Goal: Information Seeking & Learning: Check status

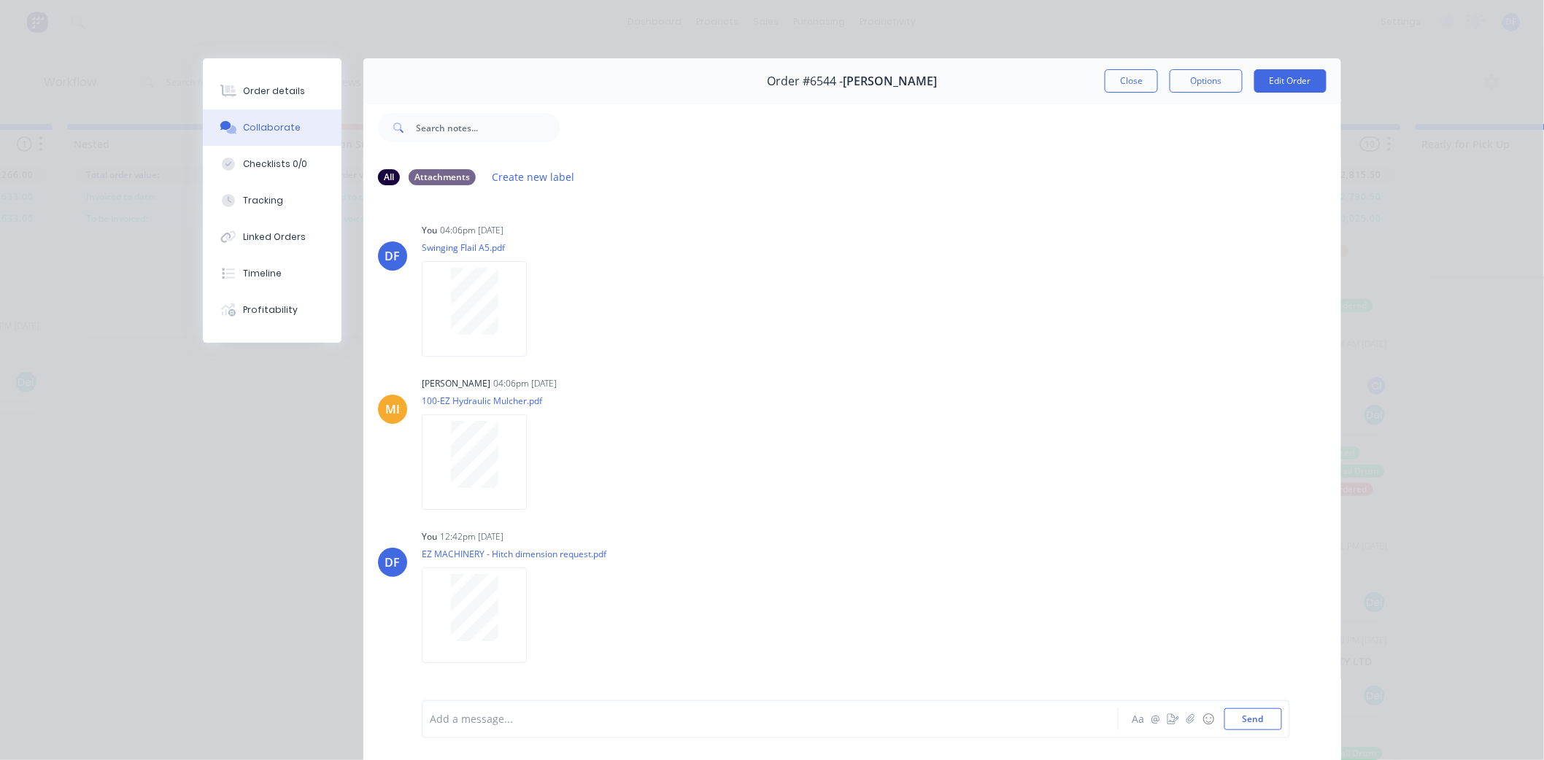
scroll to position [596, 0]
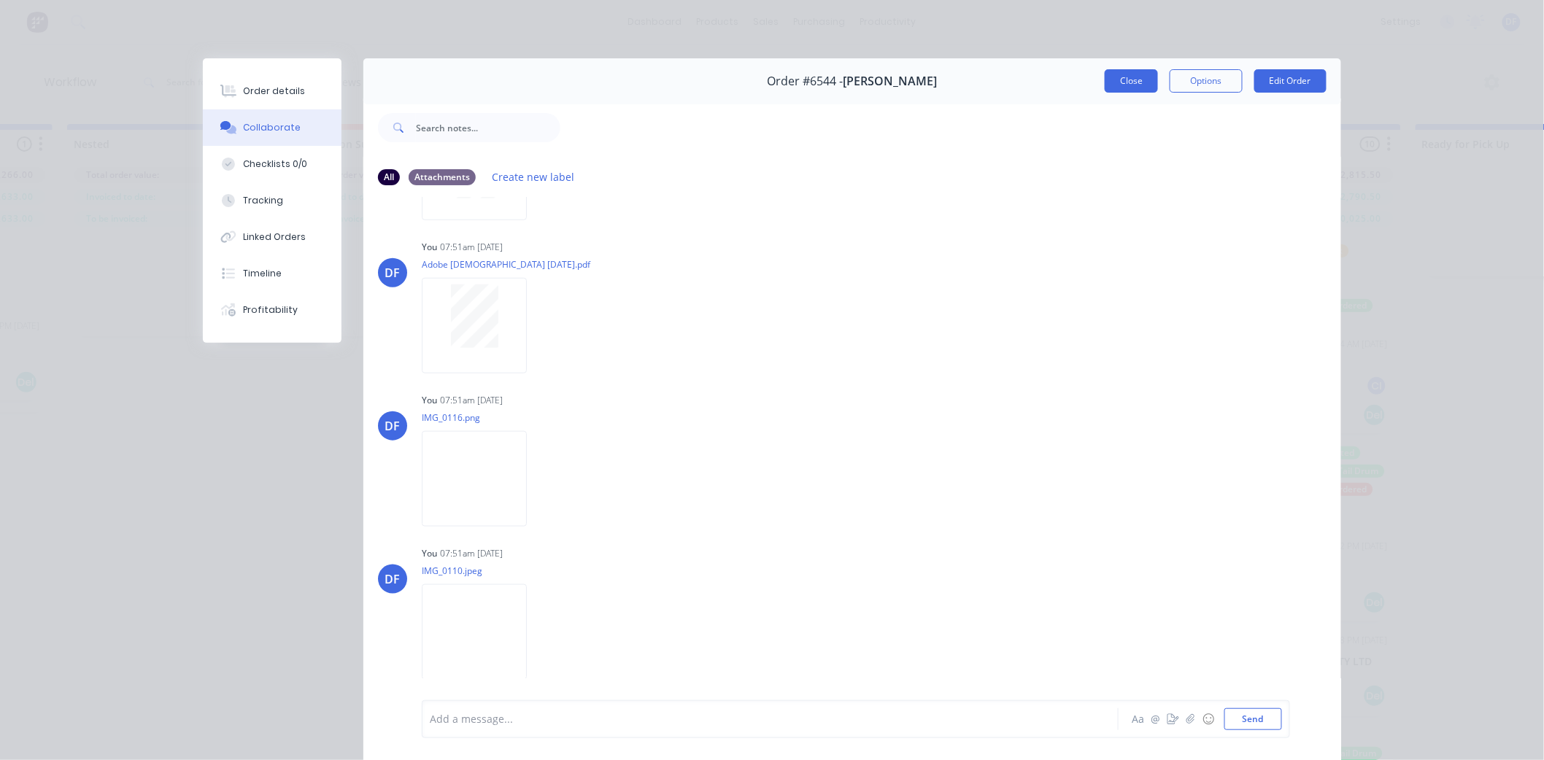
click at [1124, 77] on button "Close" at bounding box center [1131, 80] width 53 height 23
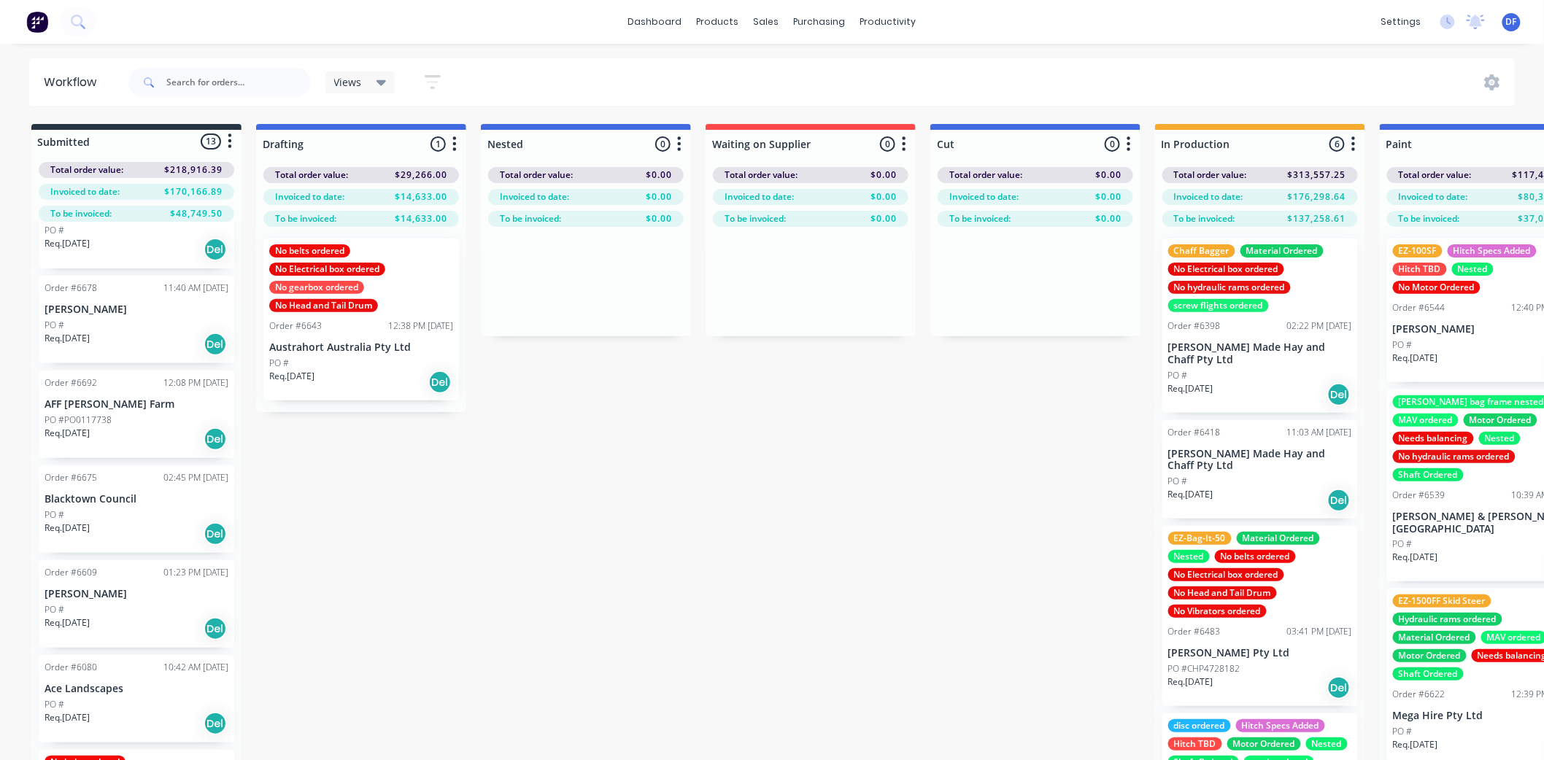
scroll to position [162, 0]
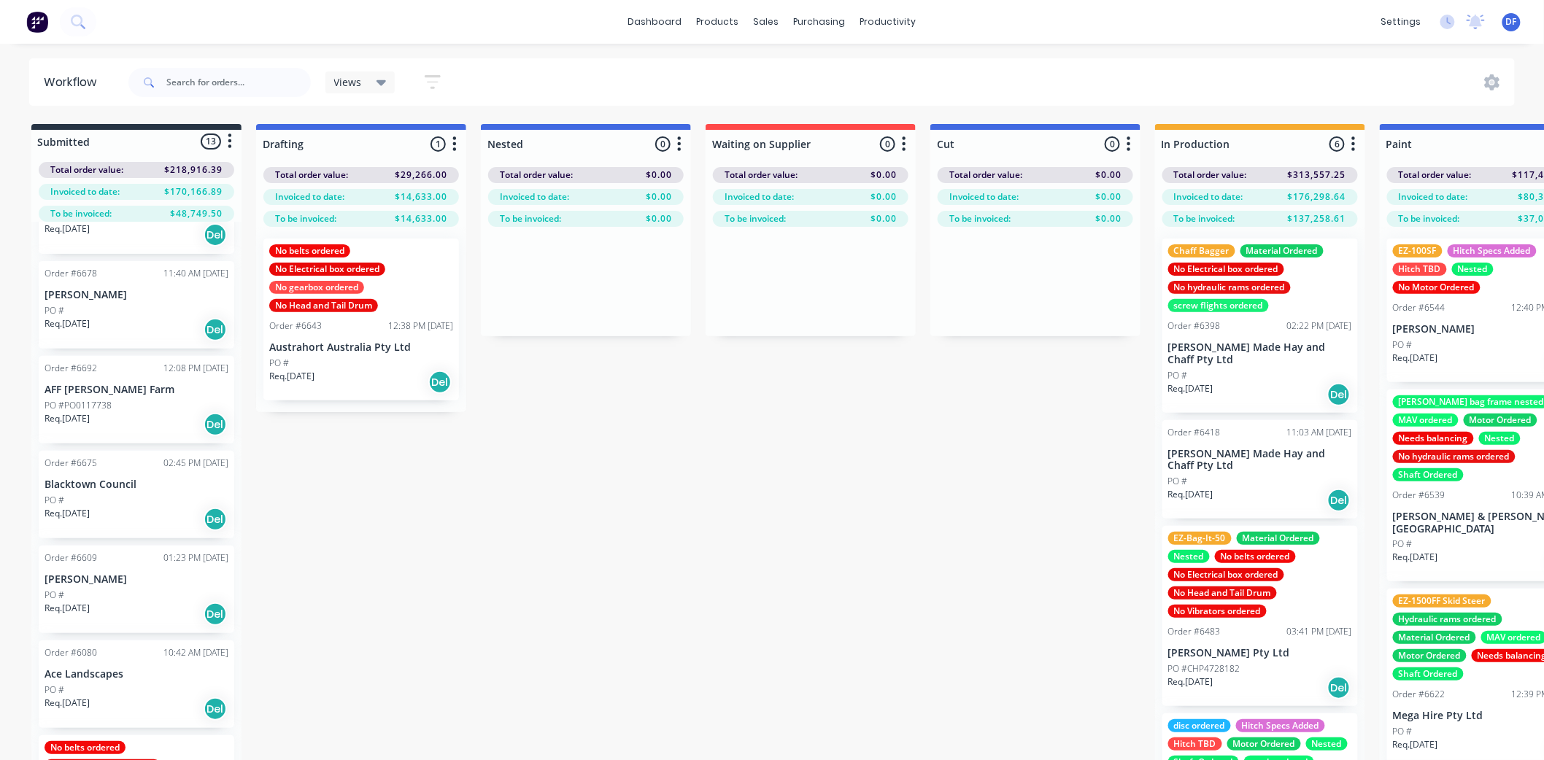
click at [115, 606] on div "Req. [DATE] Del" at bounding box center [137, 614] width 184 height 25
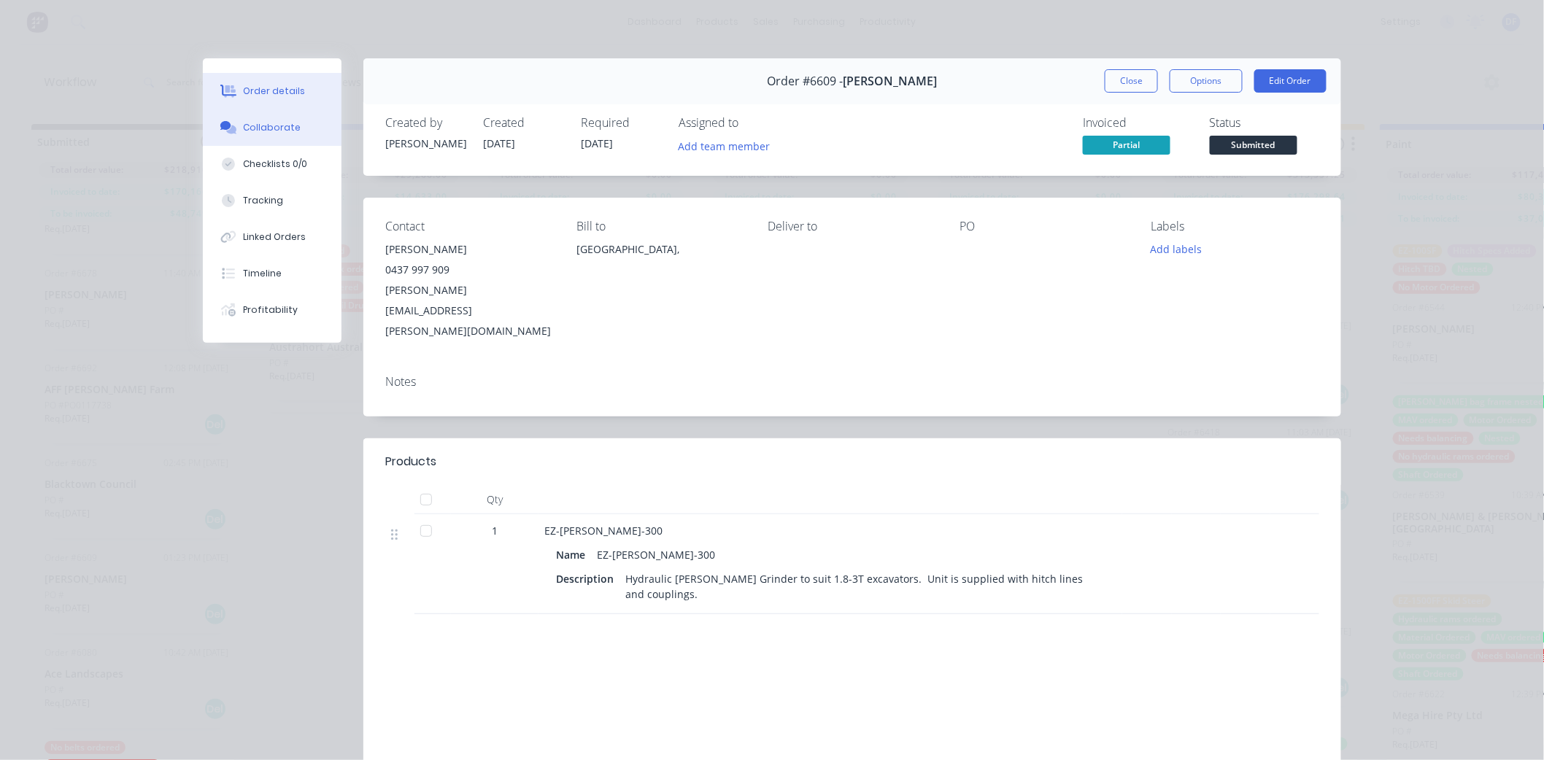
click at [263, 125] on div "Collaborate" at bounding box center [273, 127] width 58 height 13
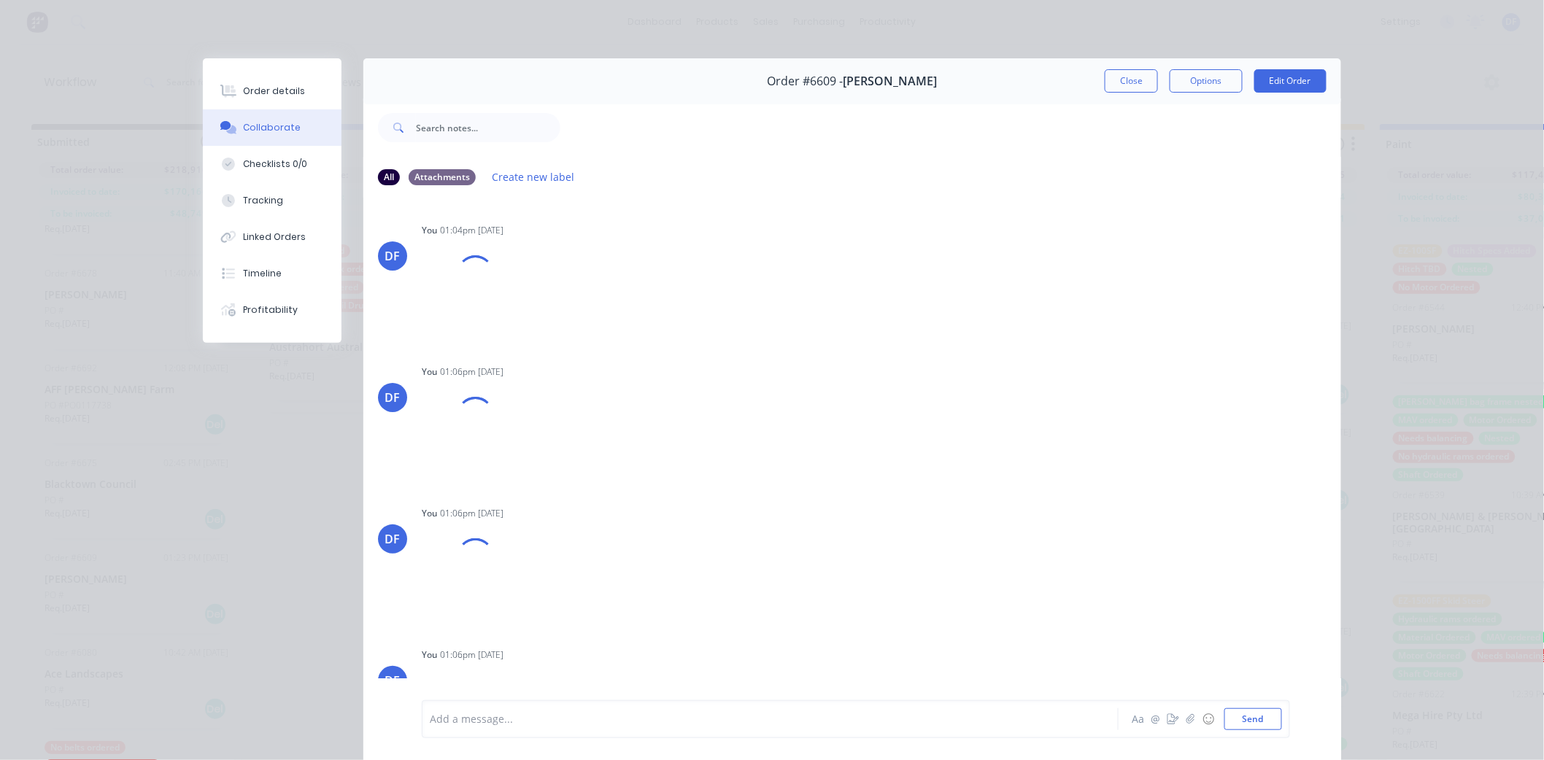
click at [492, 717] on div at bounding box center [749, 719] width 638 height 15
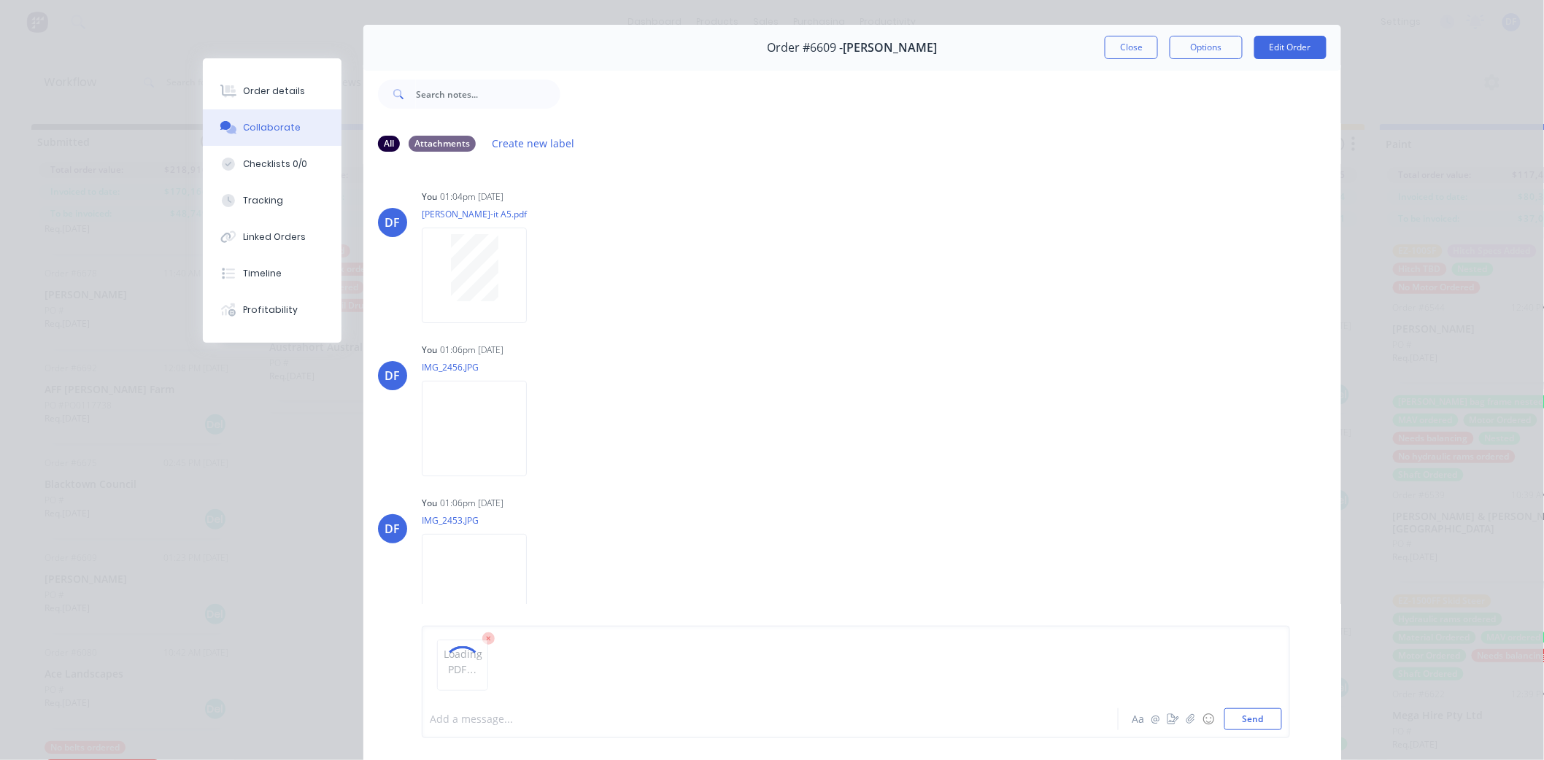
scroll to position [35, 0]
click at [1267, 723] on button "Send" at bounding box center [1253, 719] width 58 height 22
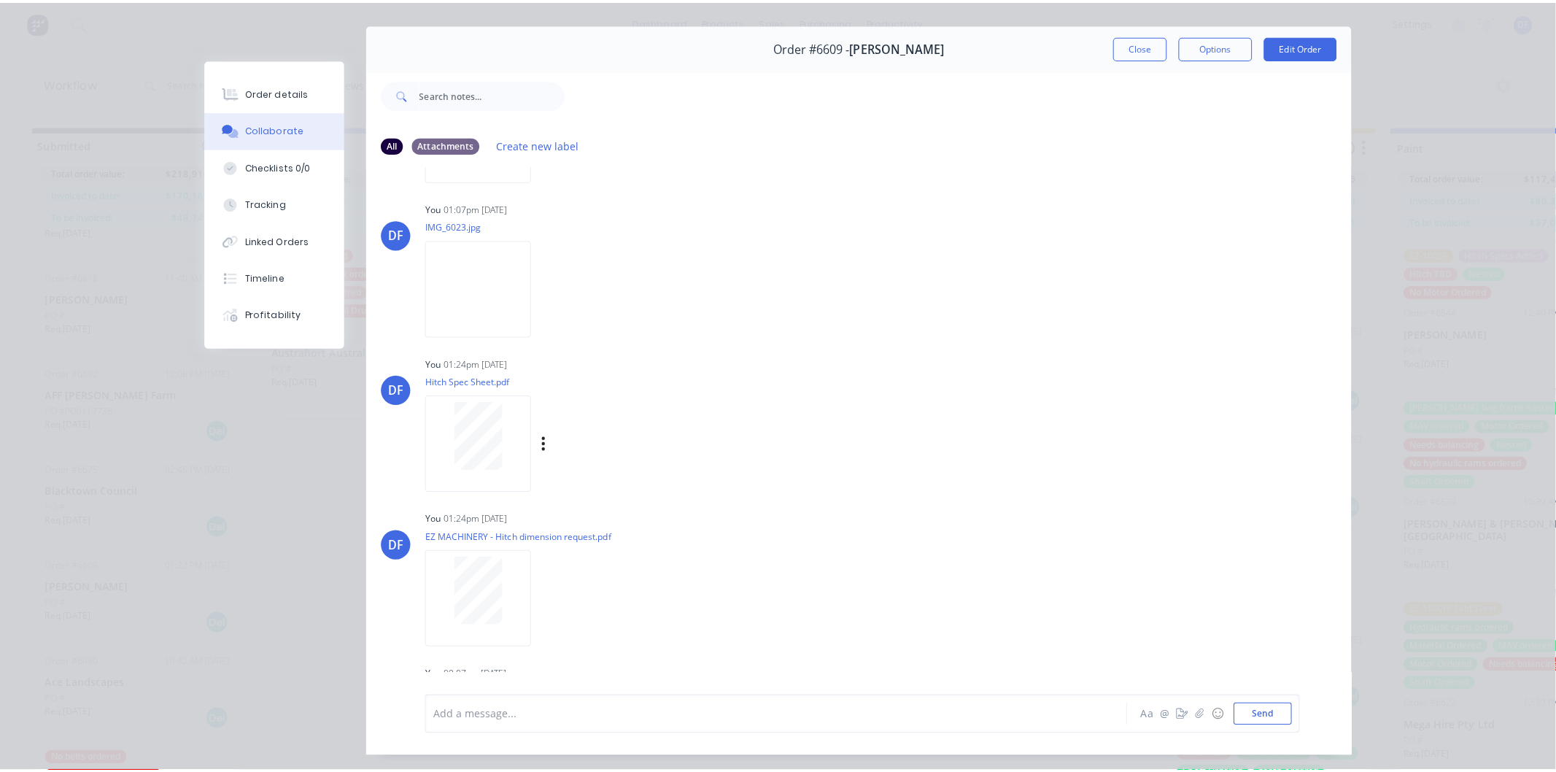
scroll to position [1031, 0]
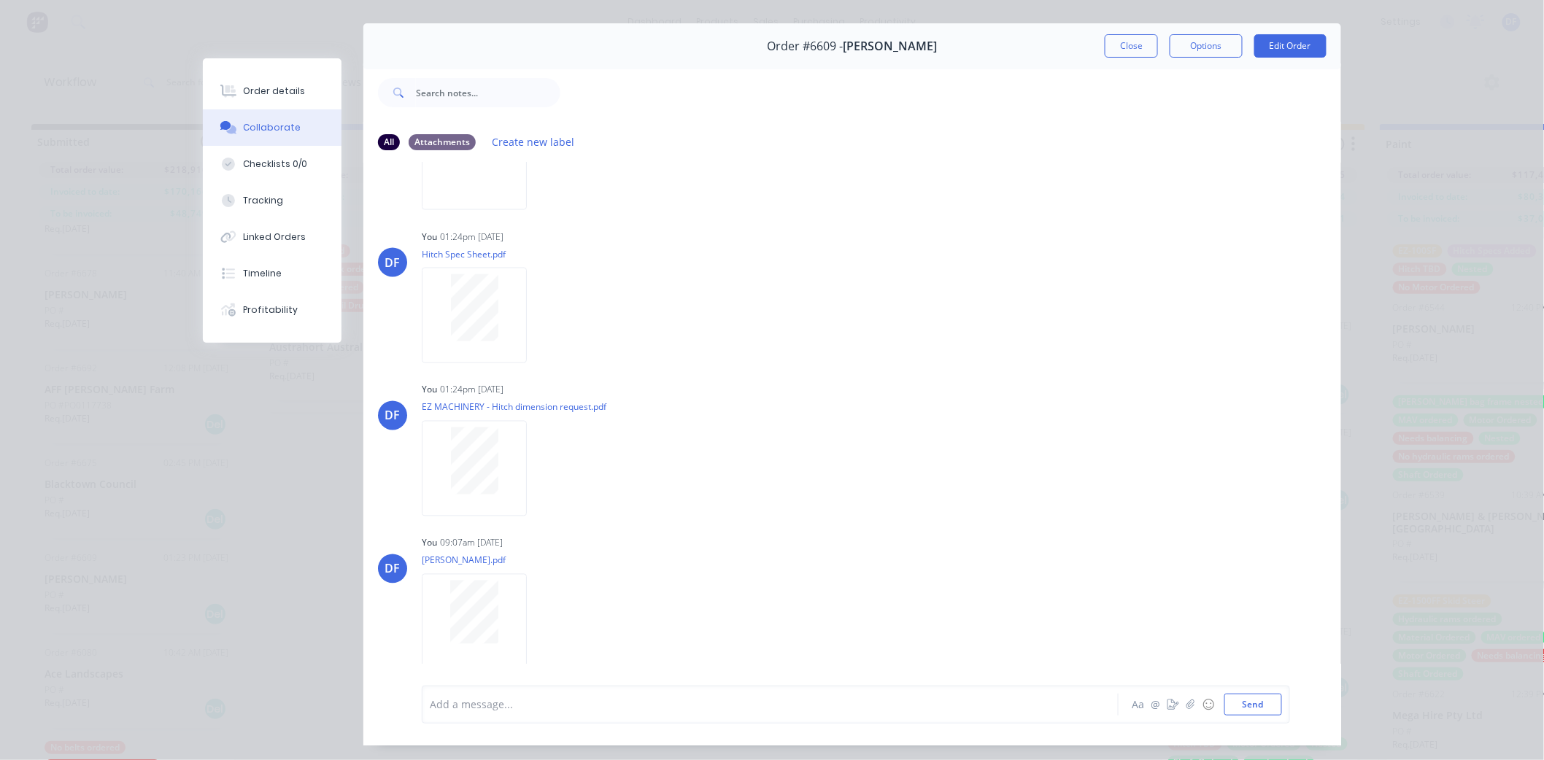
click at [1111, 45] on button "Close" at bounding box center [1131, 45] width 53 height 23
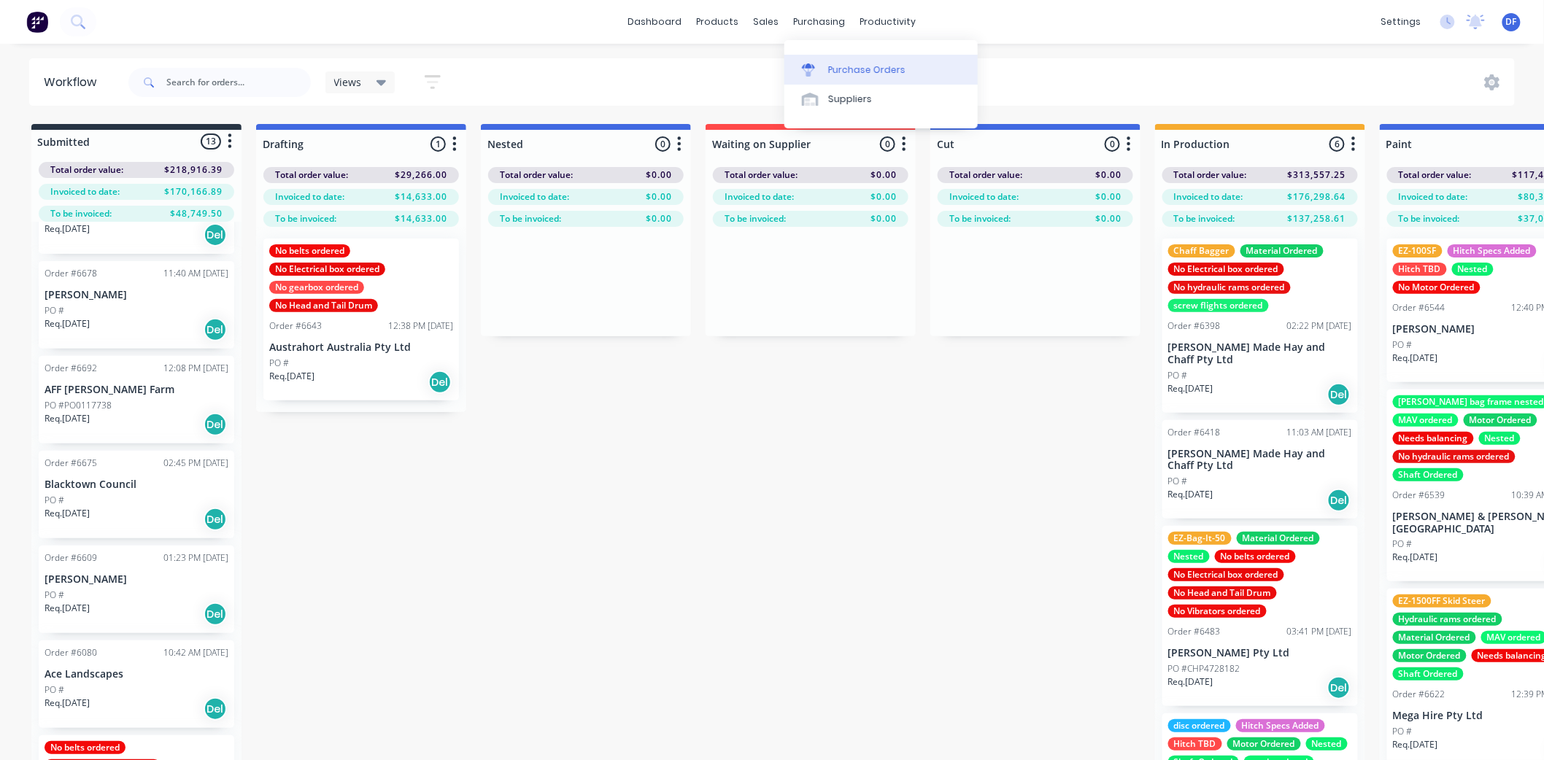
click at [851, 66] on div "Purchase Orders" at bounding box center [866, 69] width 77 height 13
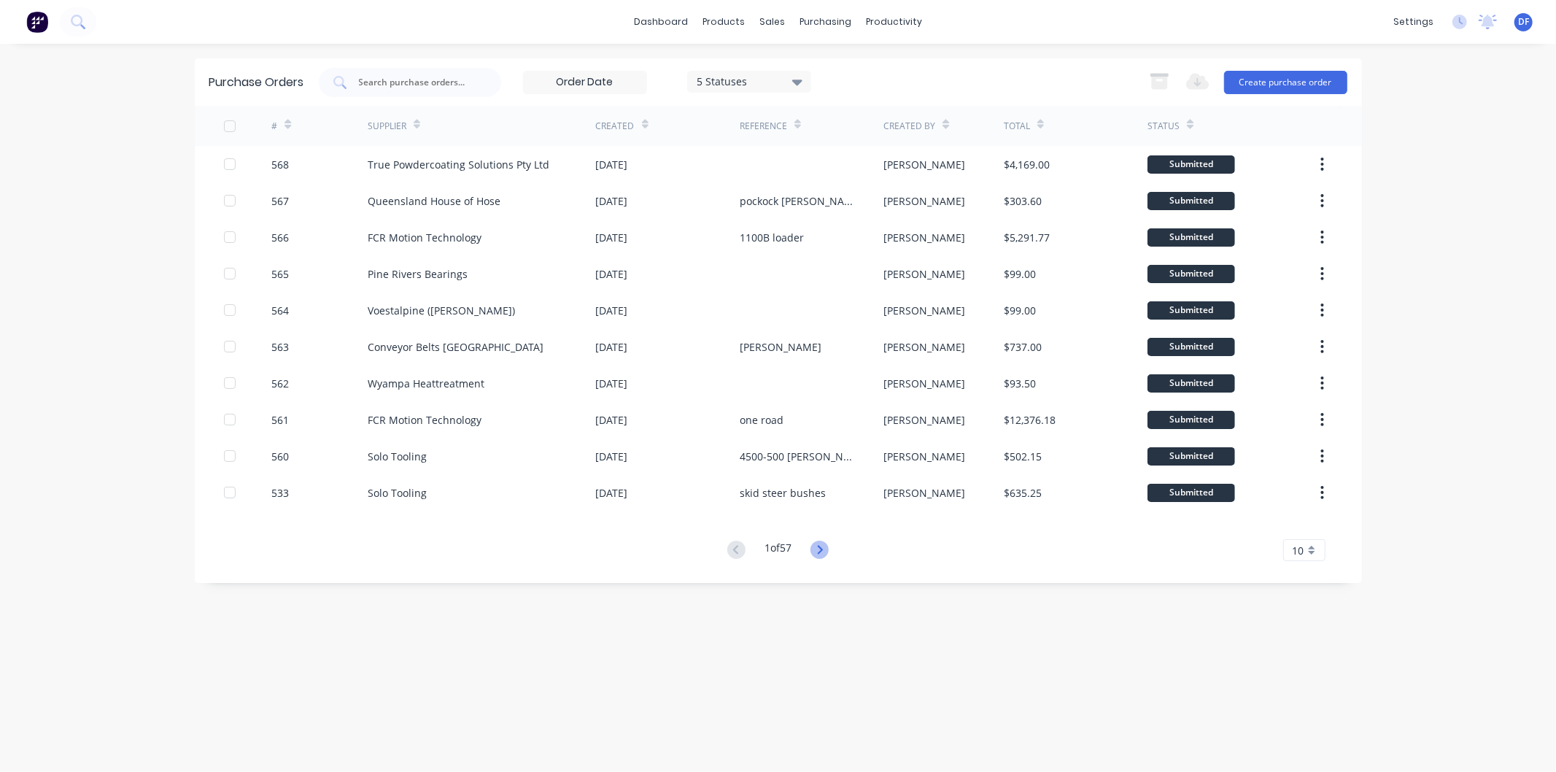
click at [823, 549] on icon at bounding box center [820, 549] width 5 height 9
click at [825, 549] on div "Purchase Orders 5 Statuses 5 Statuses Export to Excel (XLSX) Create purchase or…" at bounding box center [778, 407] width 1167 height 699
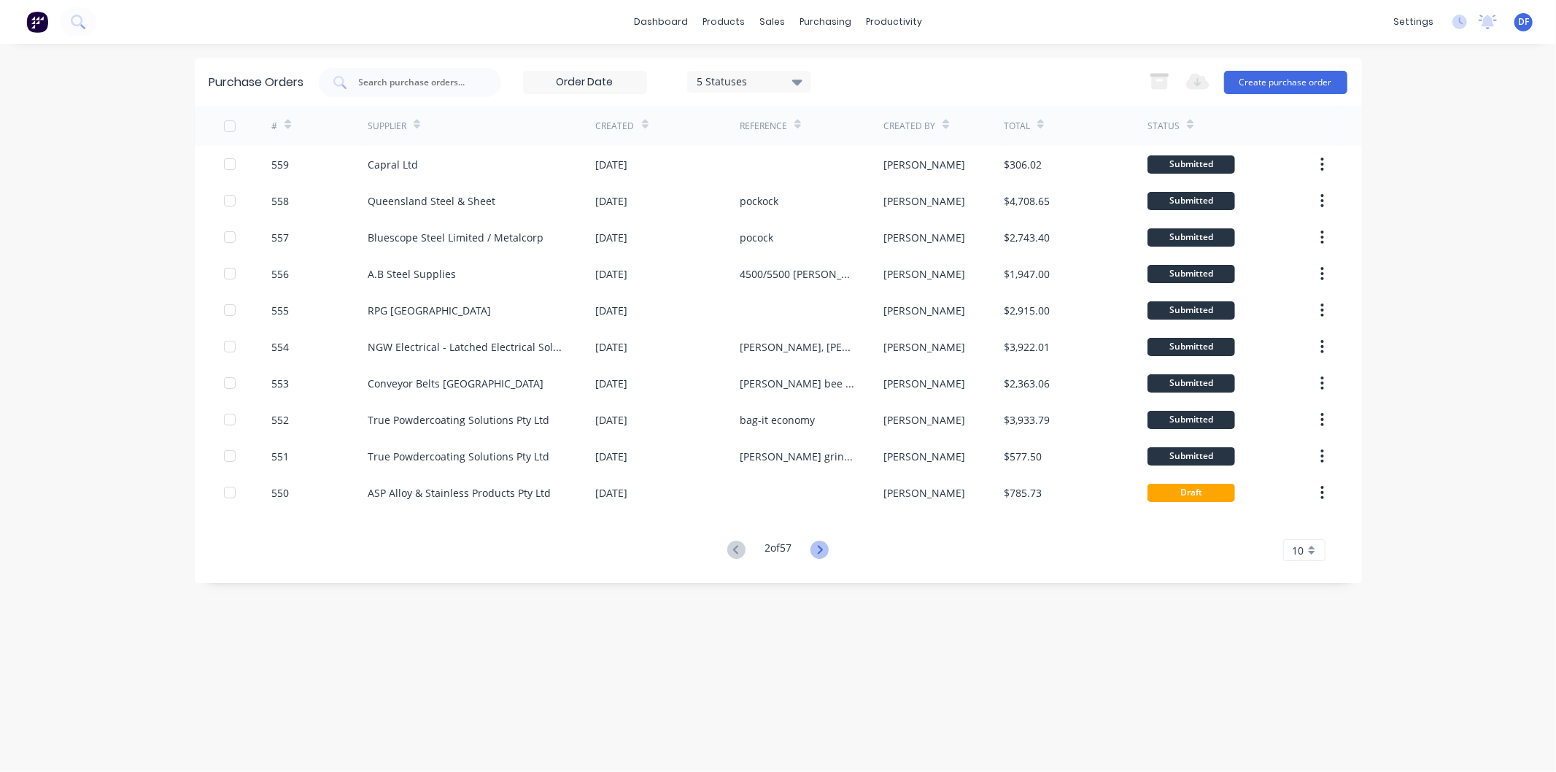
click at [821, 547] on icon at bounding box center [820, 550] width 18 height 18
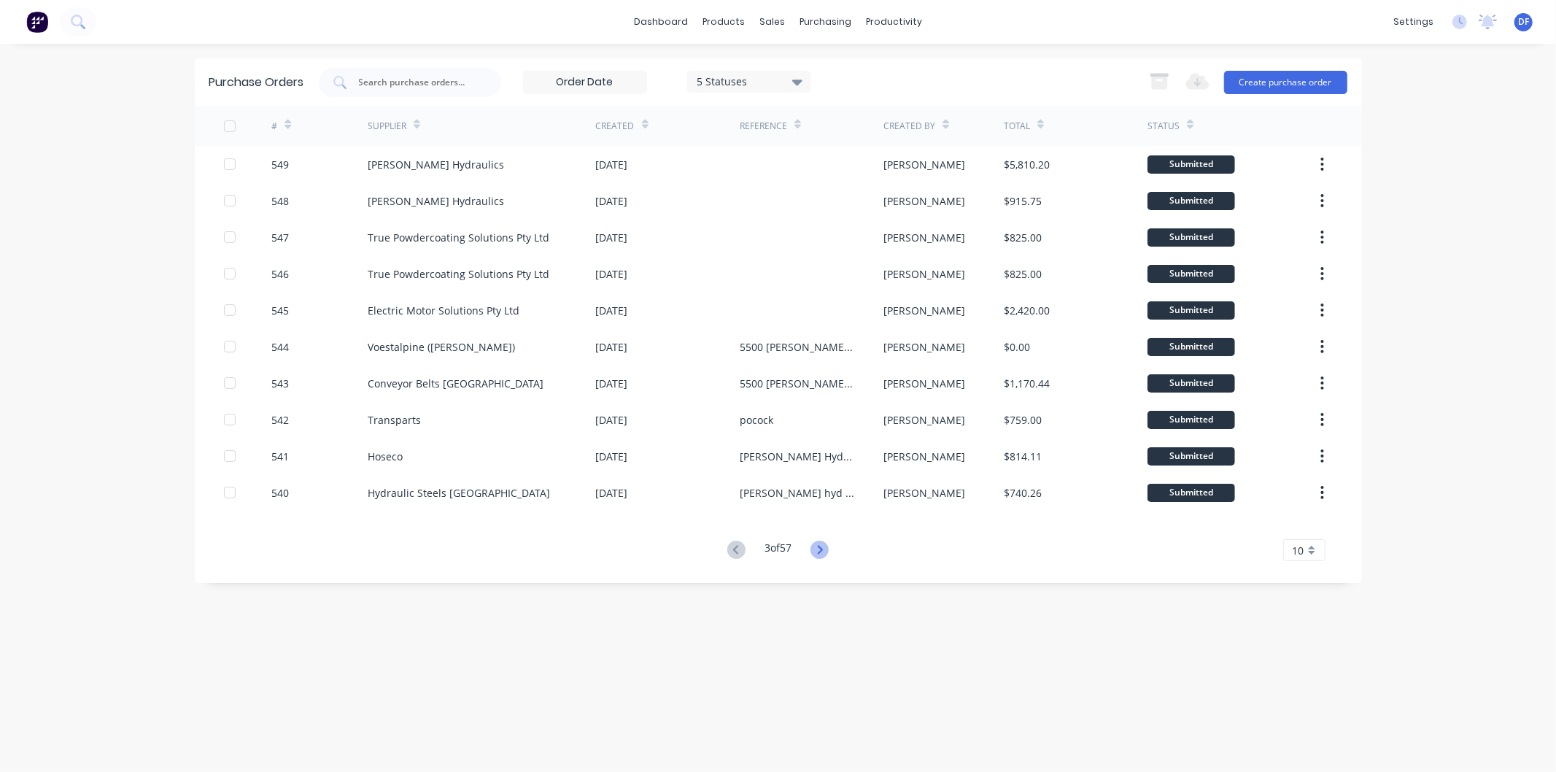
click at [823, 547] on icon at bounding box center [820, 549] width 5 height 9
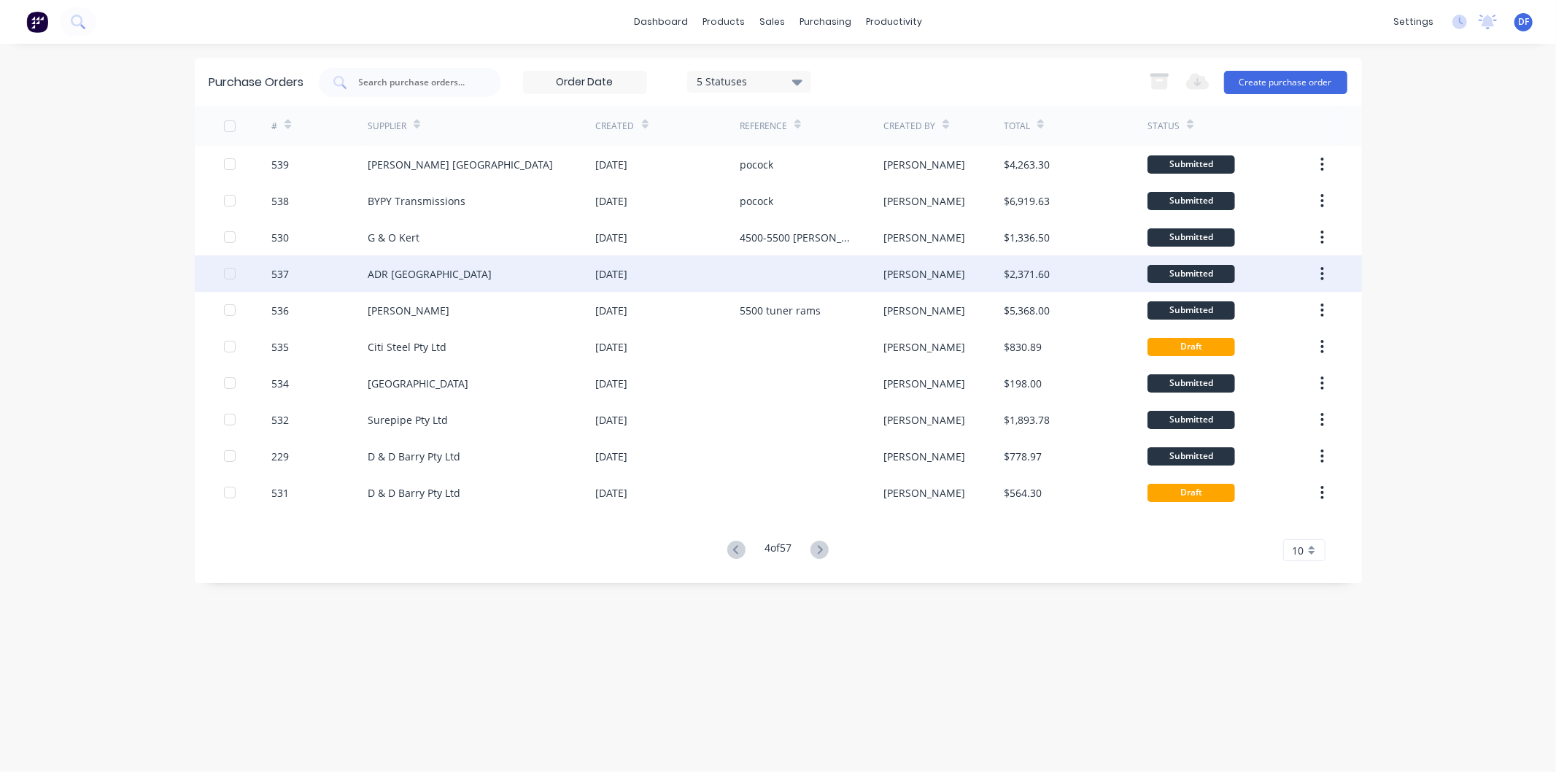
click at [404, 268] on div "ADR [GEOGRAPHIC_DATA]" at bounding box center [430, 273] width 124 height 15
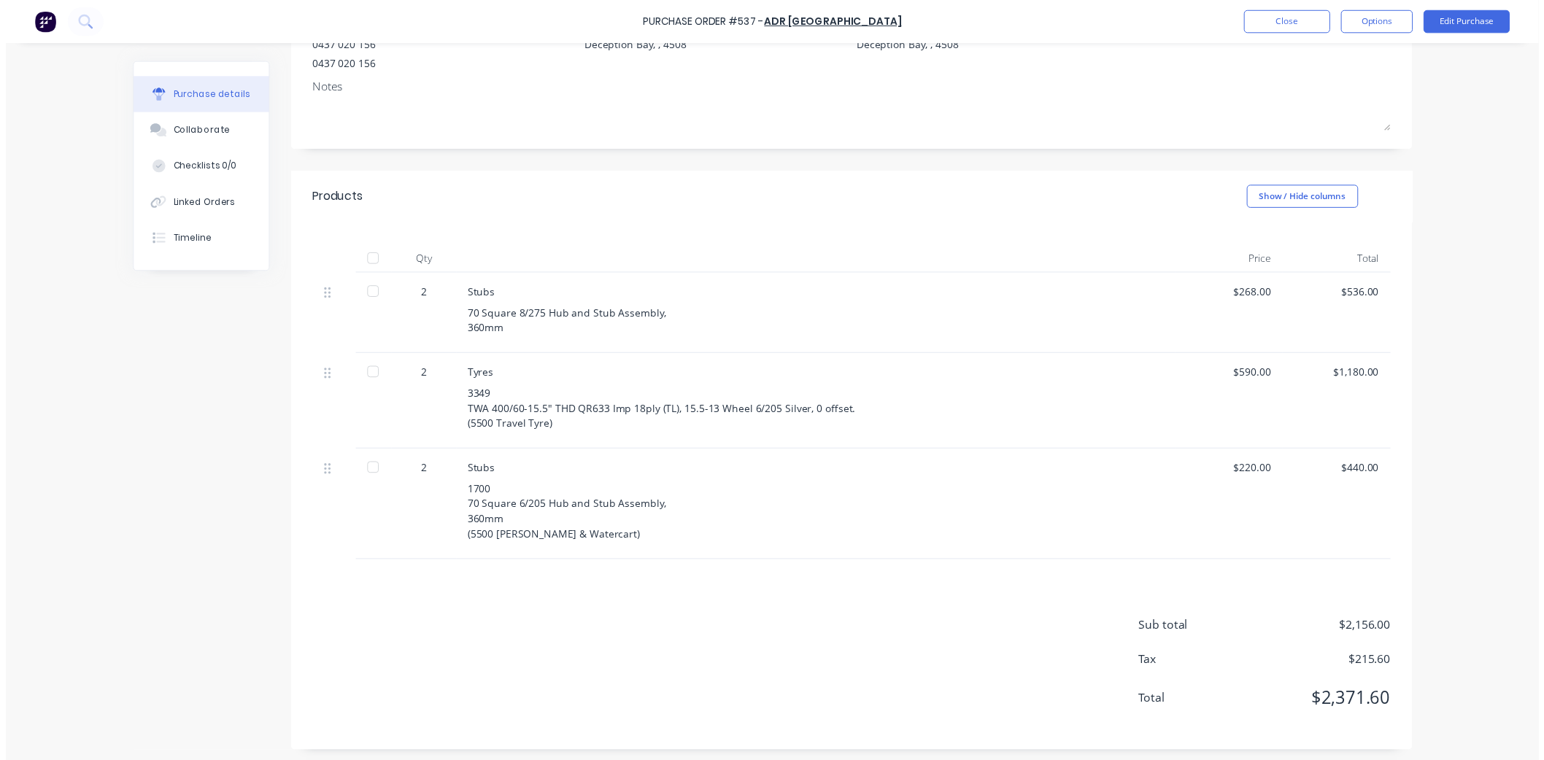
scroll to position [183, 0]
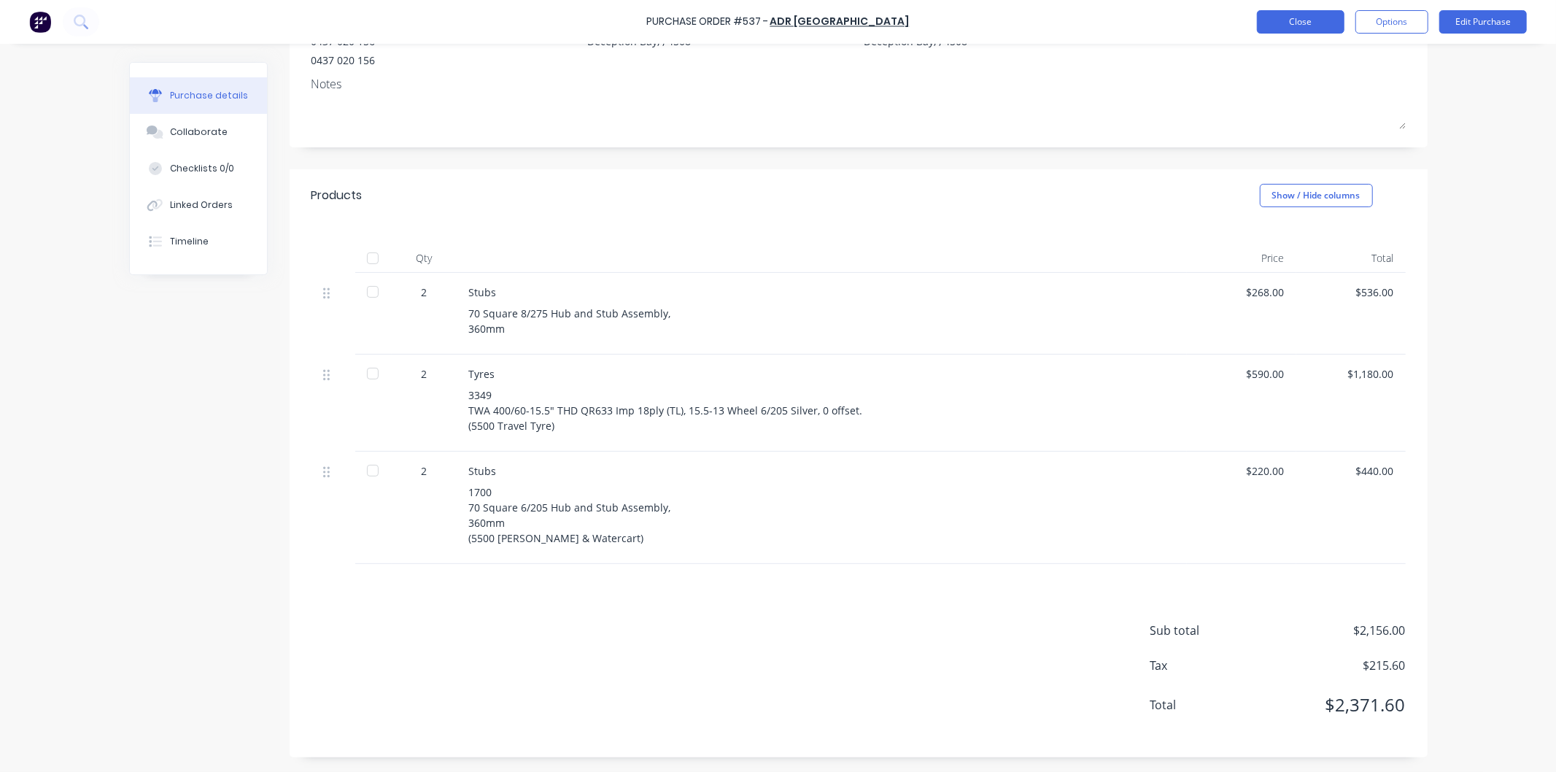
click at [1279, 17] on button "Close" at bounding box center [1301, 21] width 88 height 23
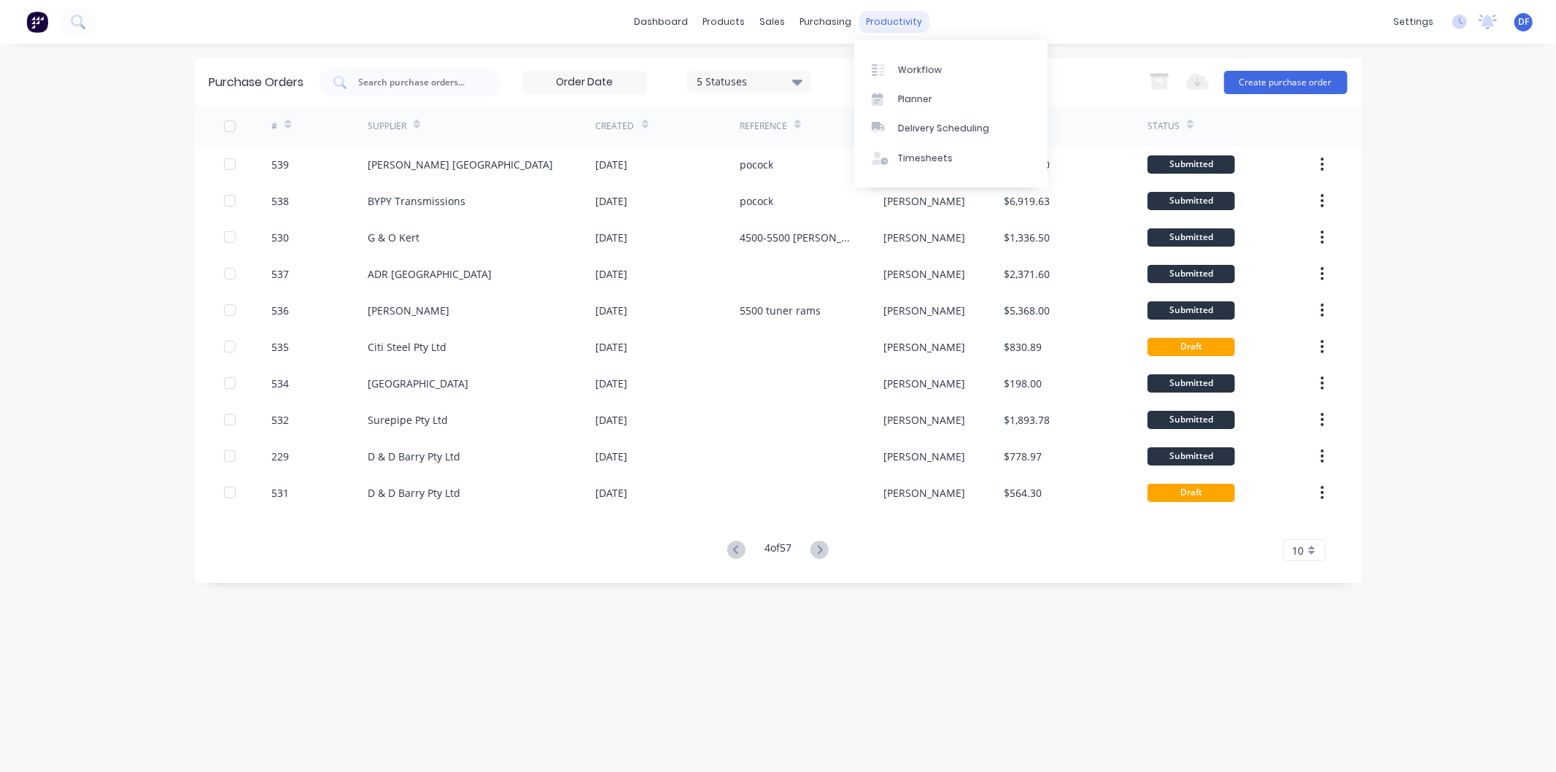
click at [894, 18] on div "productivity" at bounding box center [894, 22] width 71 height 22
click at [923, 67] on div "Workflow" at bounding box center [920, 69] width 44 height 13
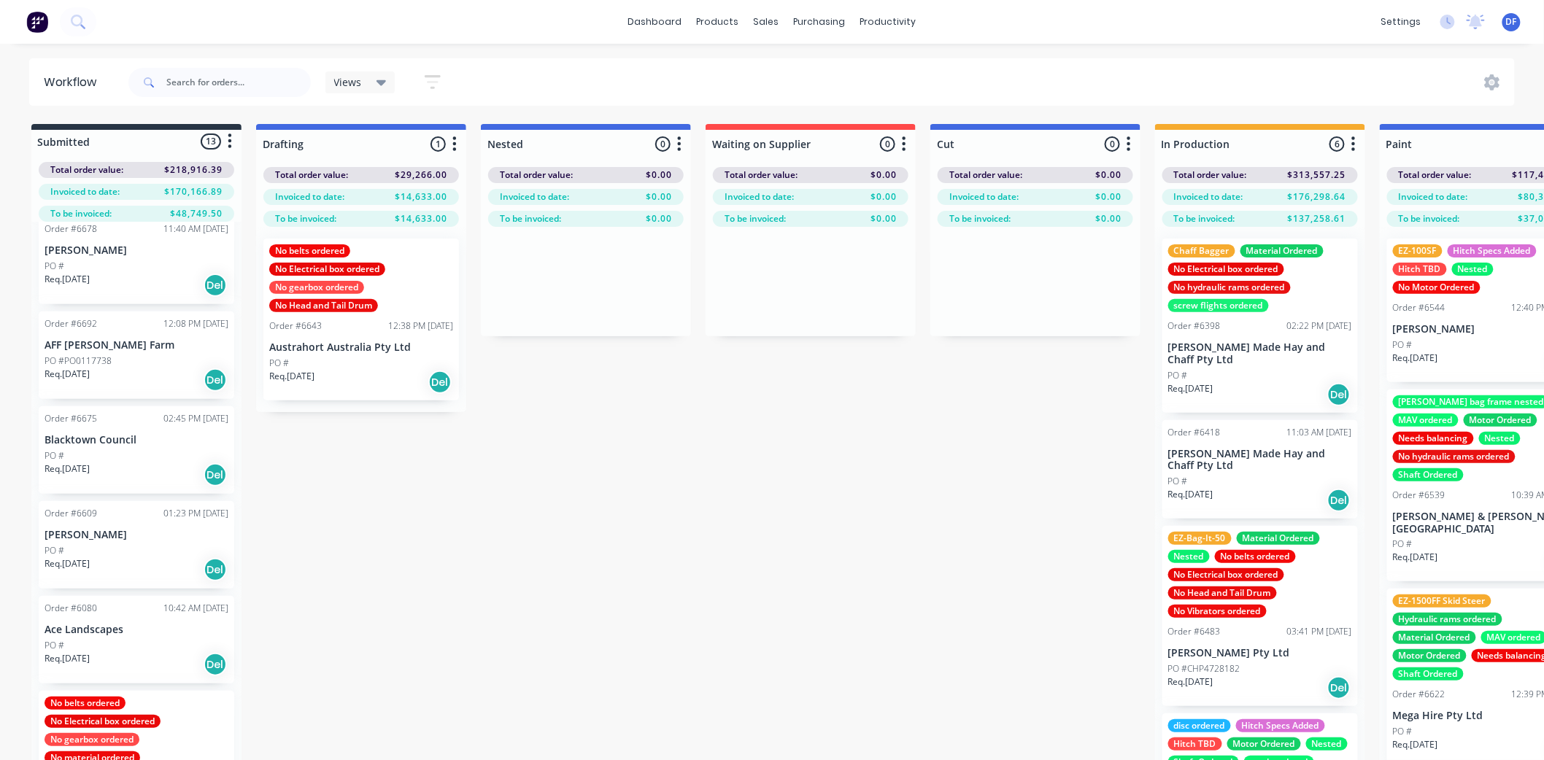
scroll to position [243, 0]
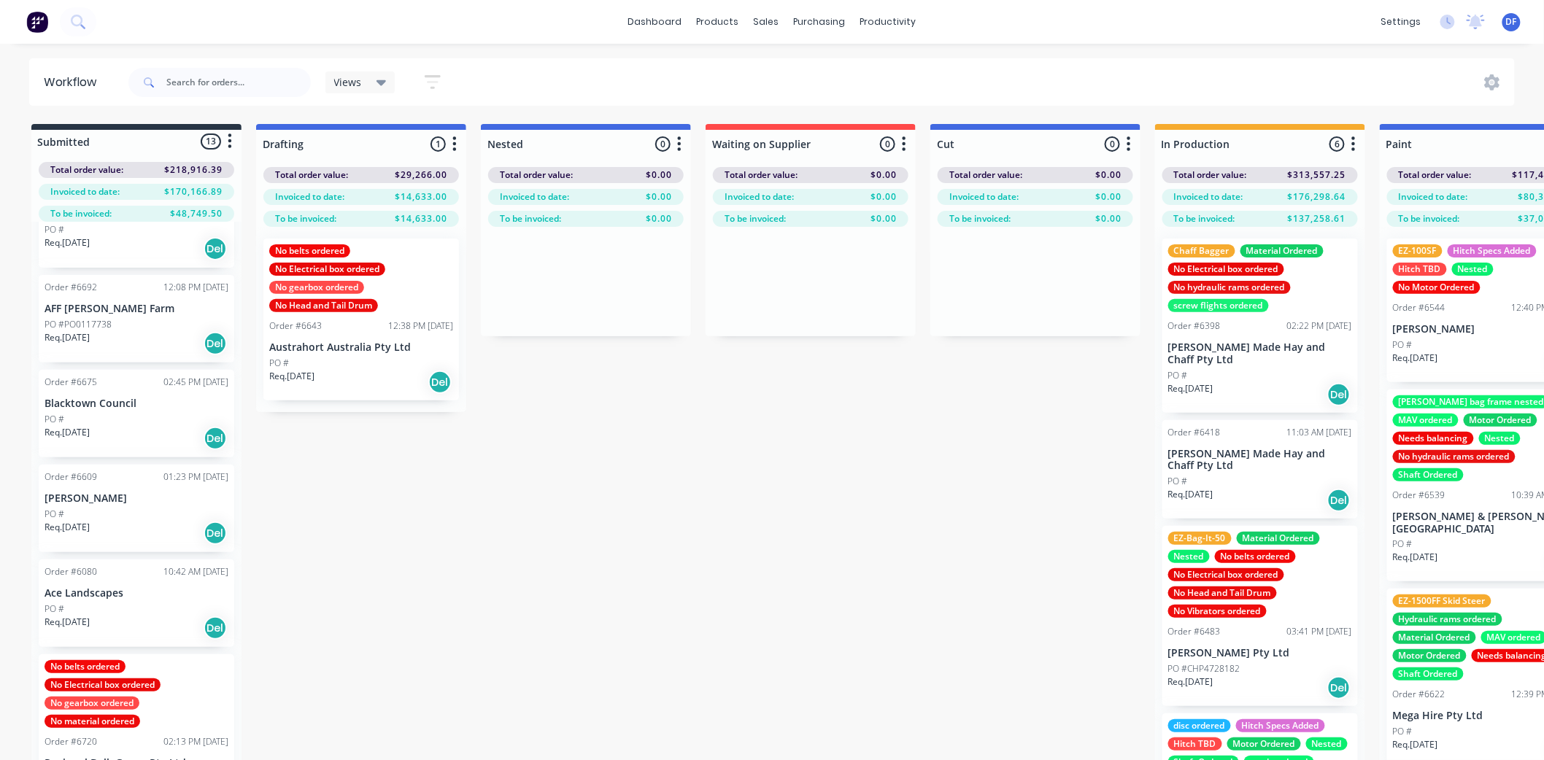
click at [110, 508] on div "PO #" at bounding box center [137, 514] width 184 height 13
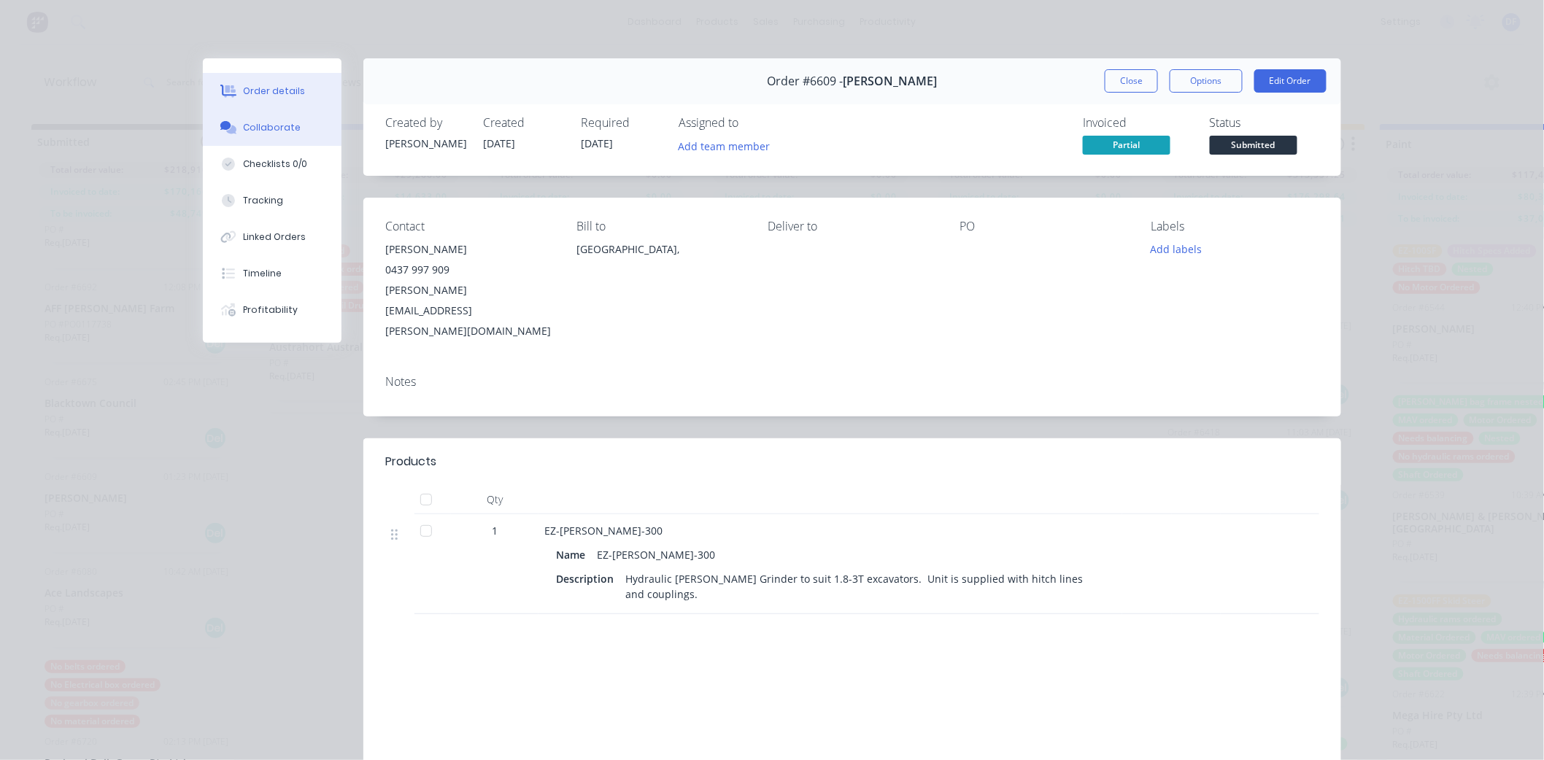
click at [276, 127] on div "Collaborate" at bounding box center [273, 127] width 58 height 13
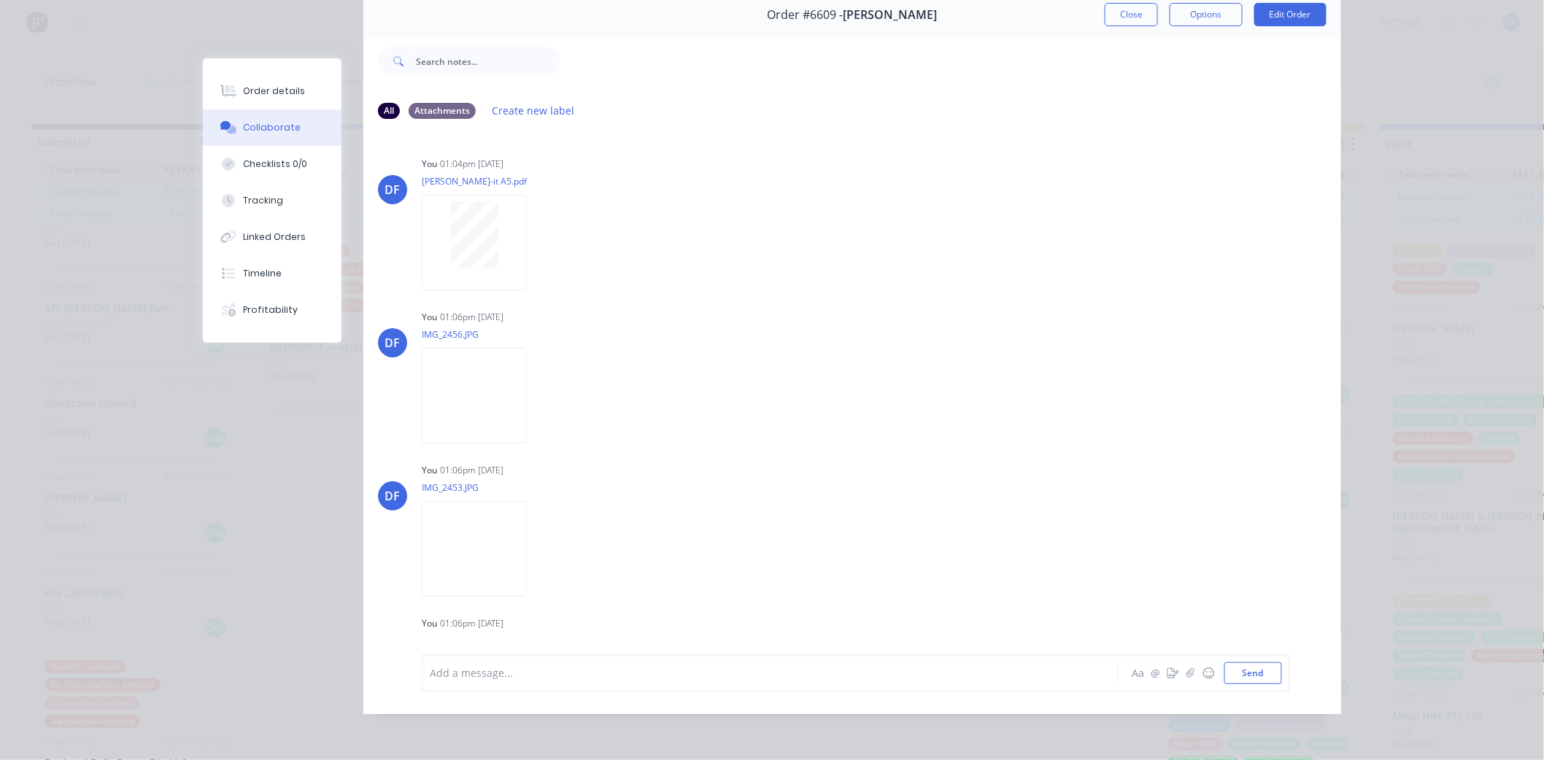
scroll to position [78, 0]
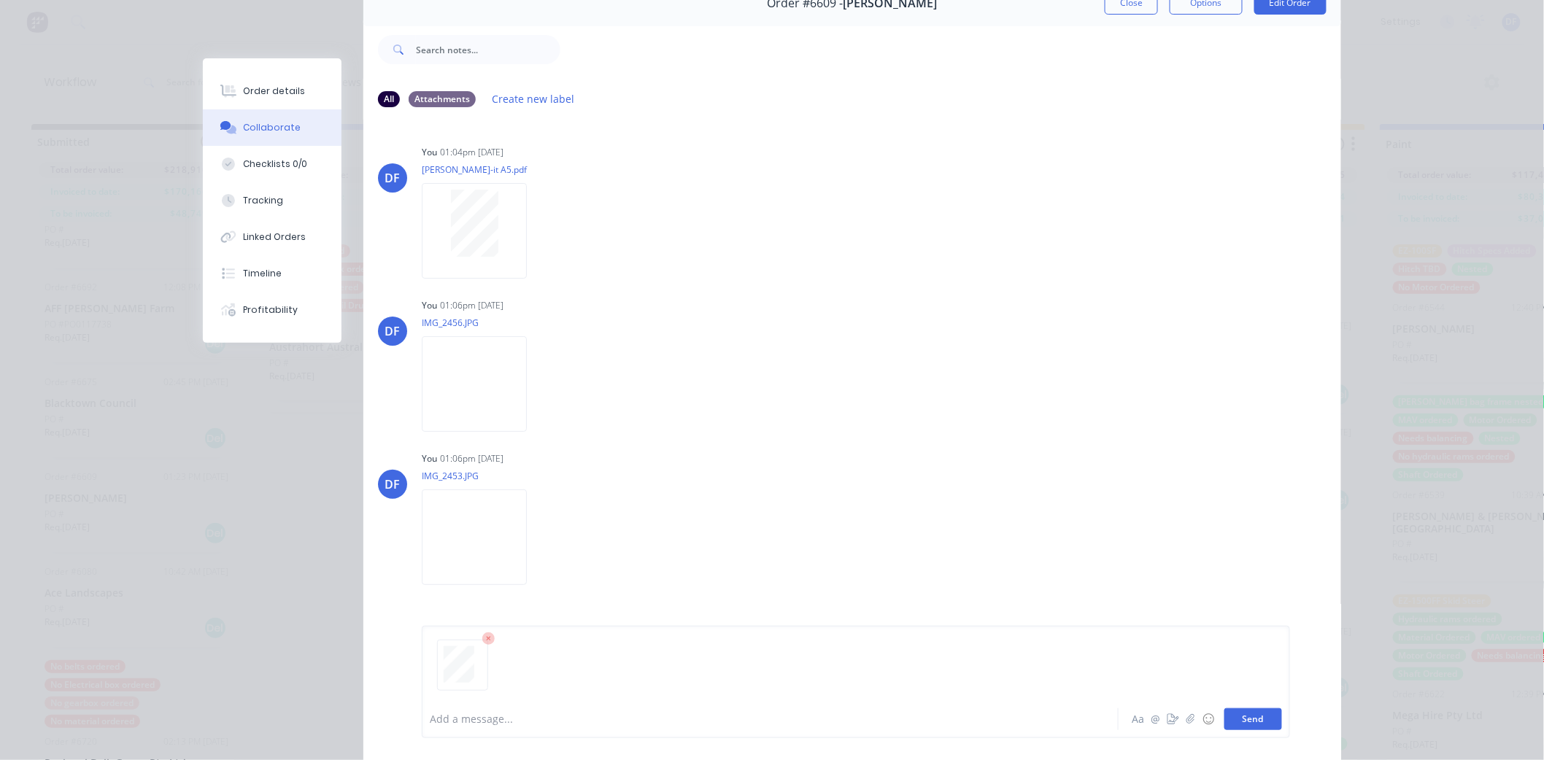
click at [1262, 717] on button "Send" at bounding box center [1253, 719] width 58 height 22
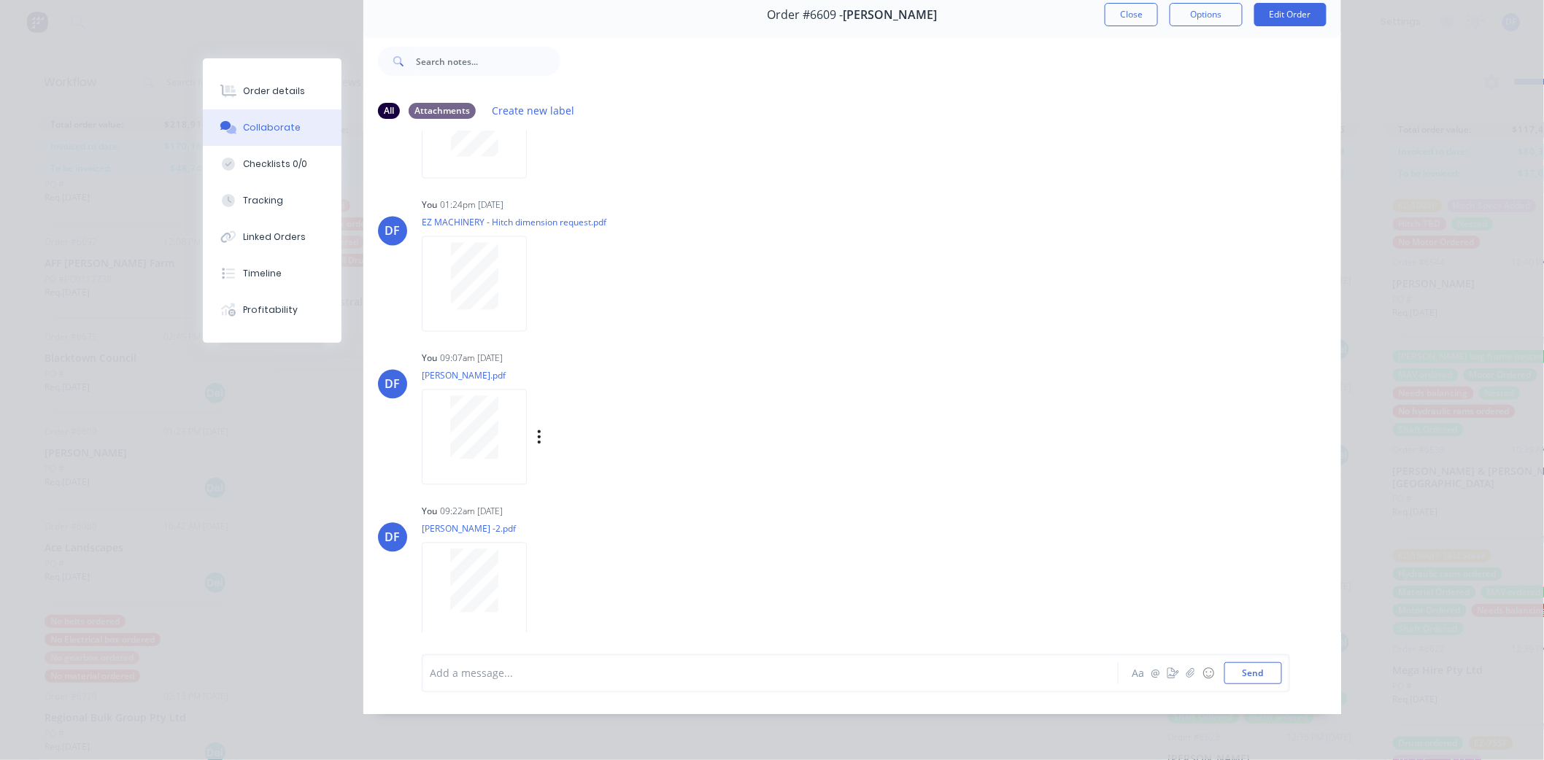
scroll to position [63, 0]
click at [503, 580] on div at bounding box center [474, 580] width 92 height 63
click at [1149, 5] on button "Close" at bounding box center [1131, 14] width 53 height 23
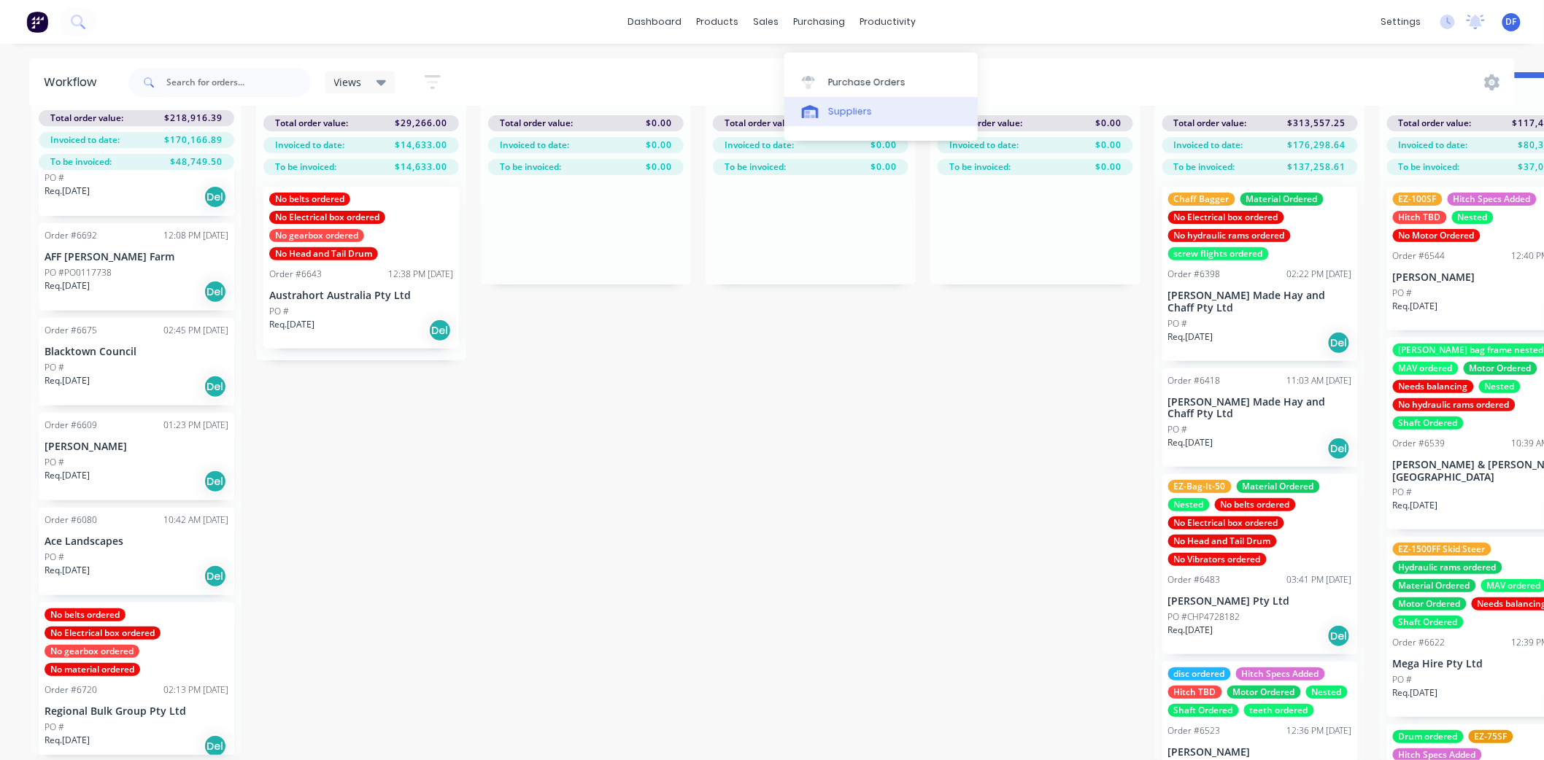
click at [854, 105] on div "Suppliers" at bounding box center [850, 111] width 44 height 13
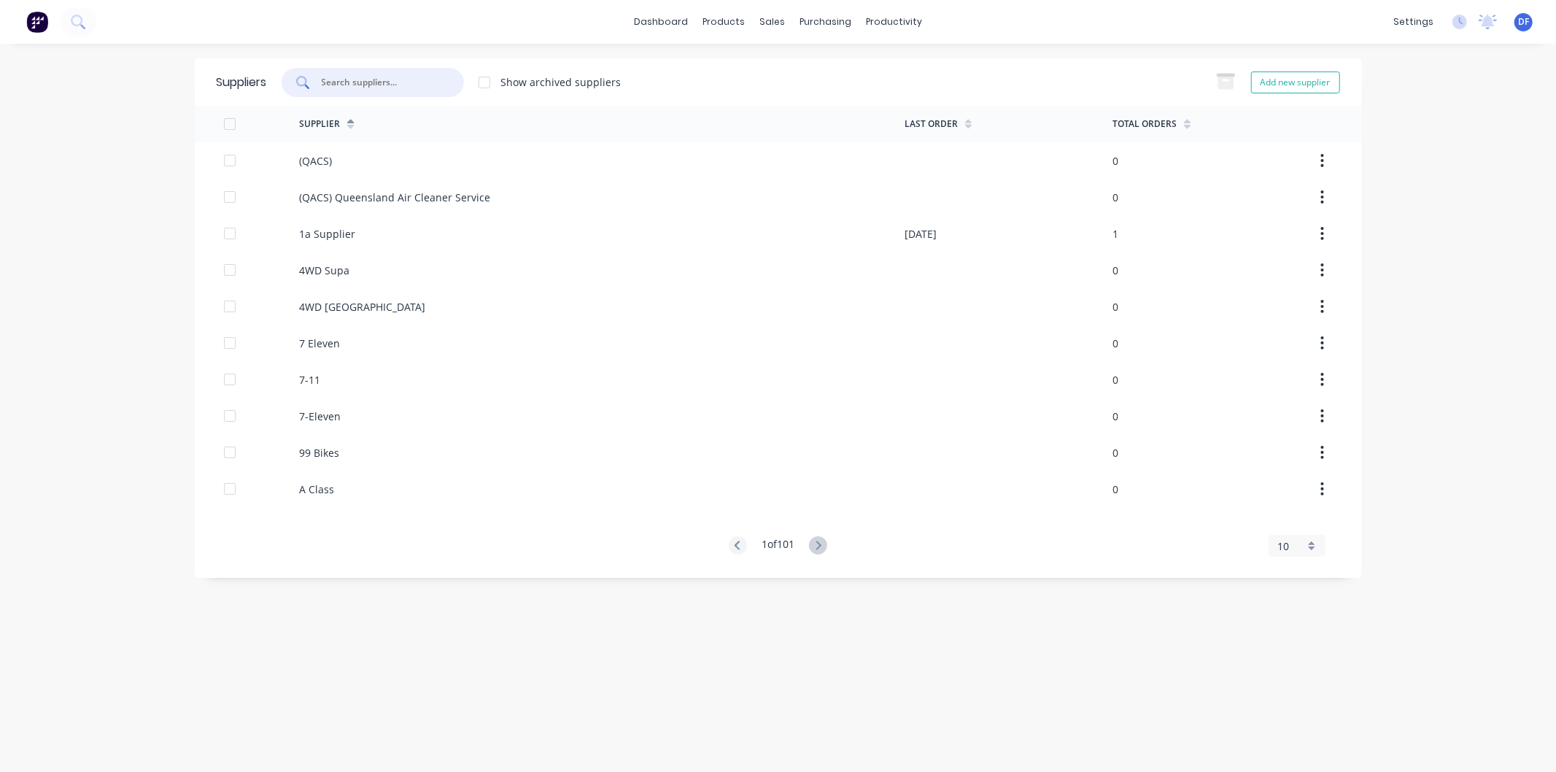
click at [387, 78] on input "text" at bounding box center [380, 82] width 121 height 15
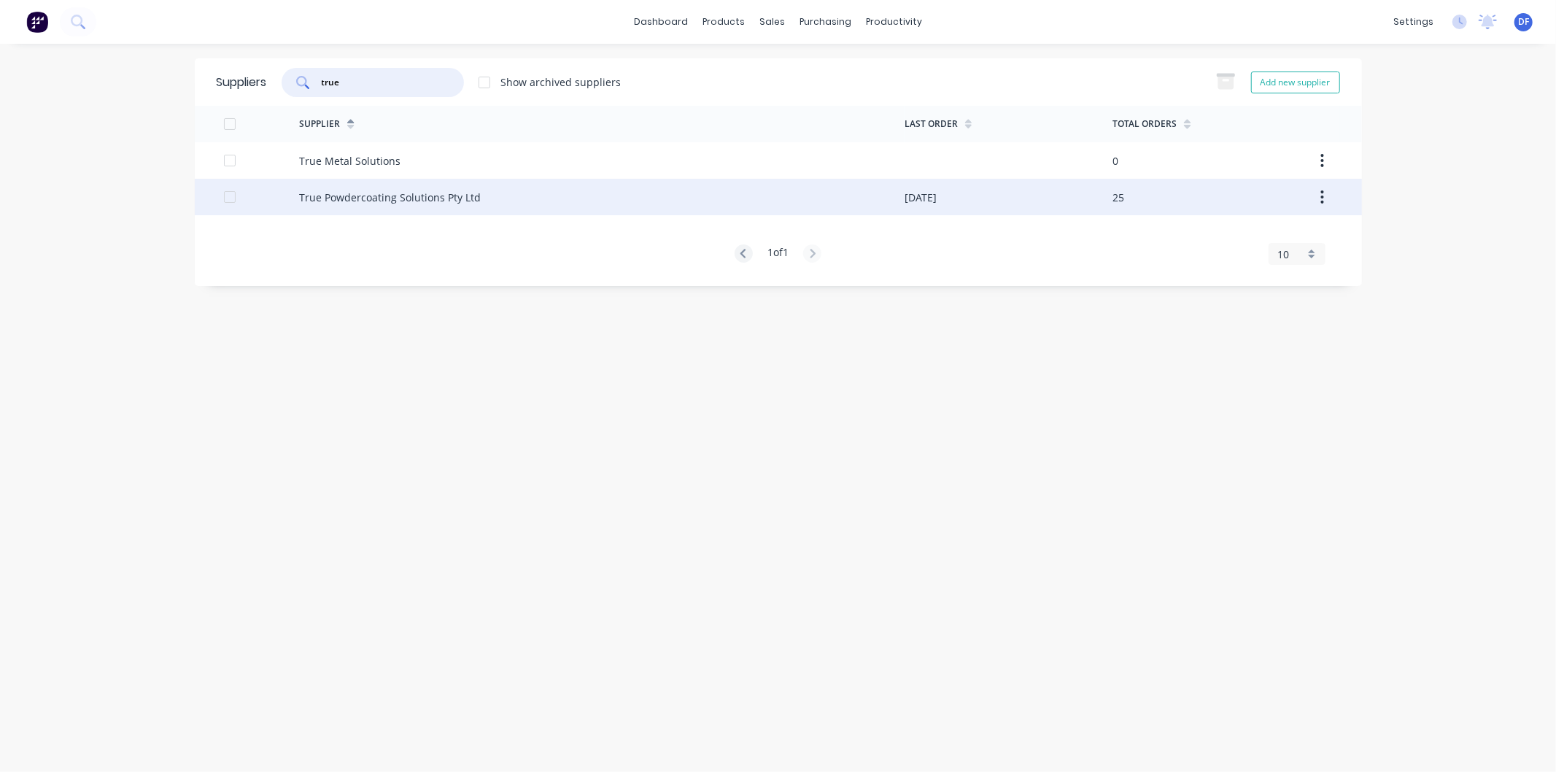
type input "true"
click at [354, 195] on div "True Powdercoating Solutions Pty Ltd" at bounding box center [390, 197] width 182 height 15
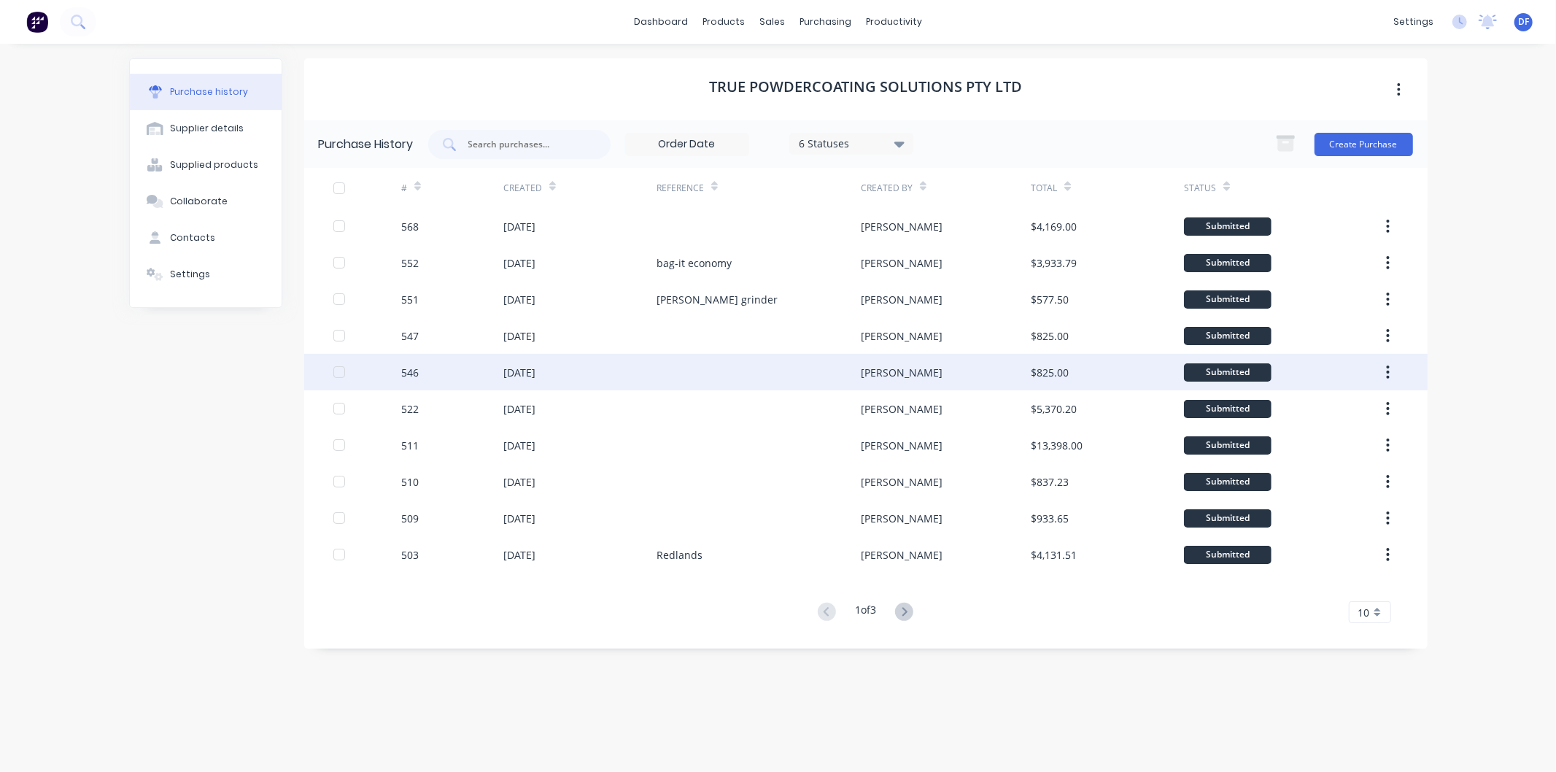
click at [530, 368] on div "[DATE]" at bounding box center [519, 372] width 32 height 15
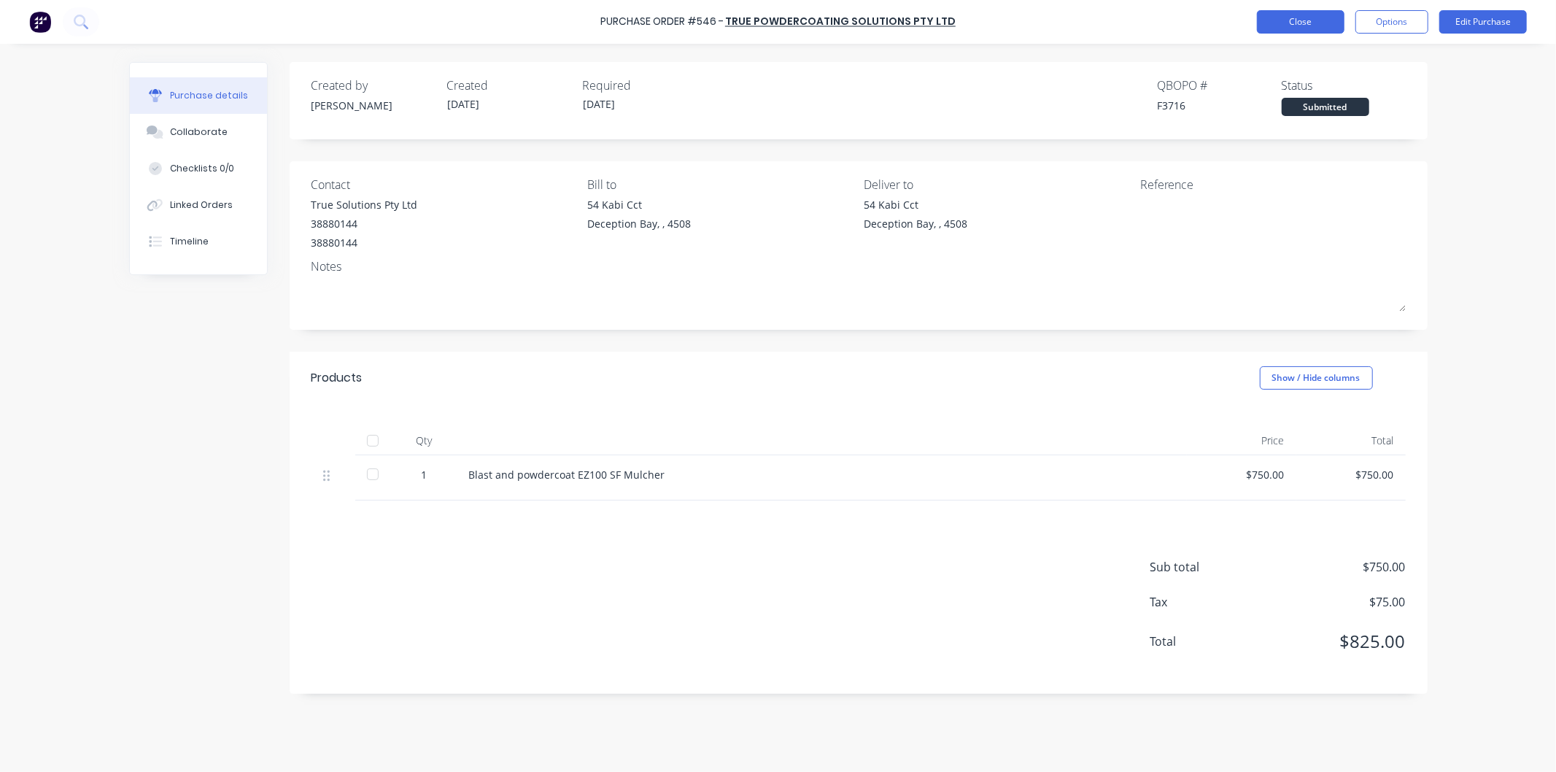
click at [1303, 22] on button "Close" at bounding box center [1301, 21] width 88 height 23
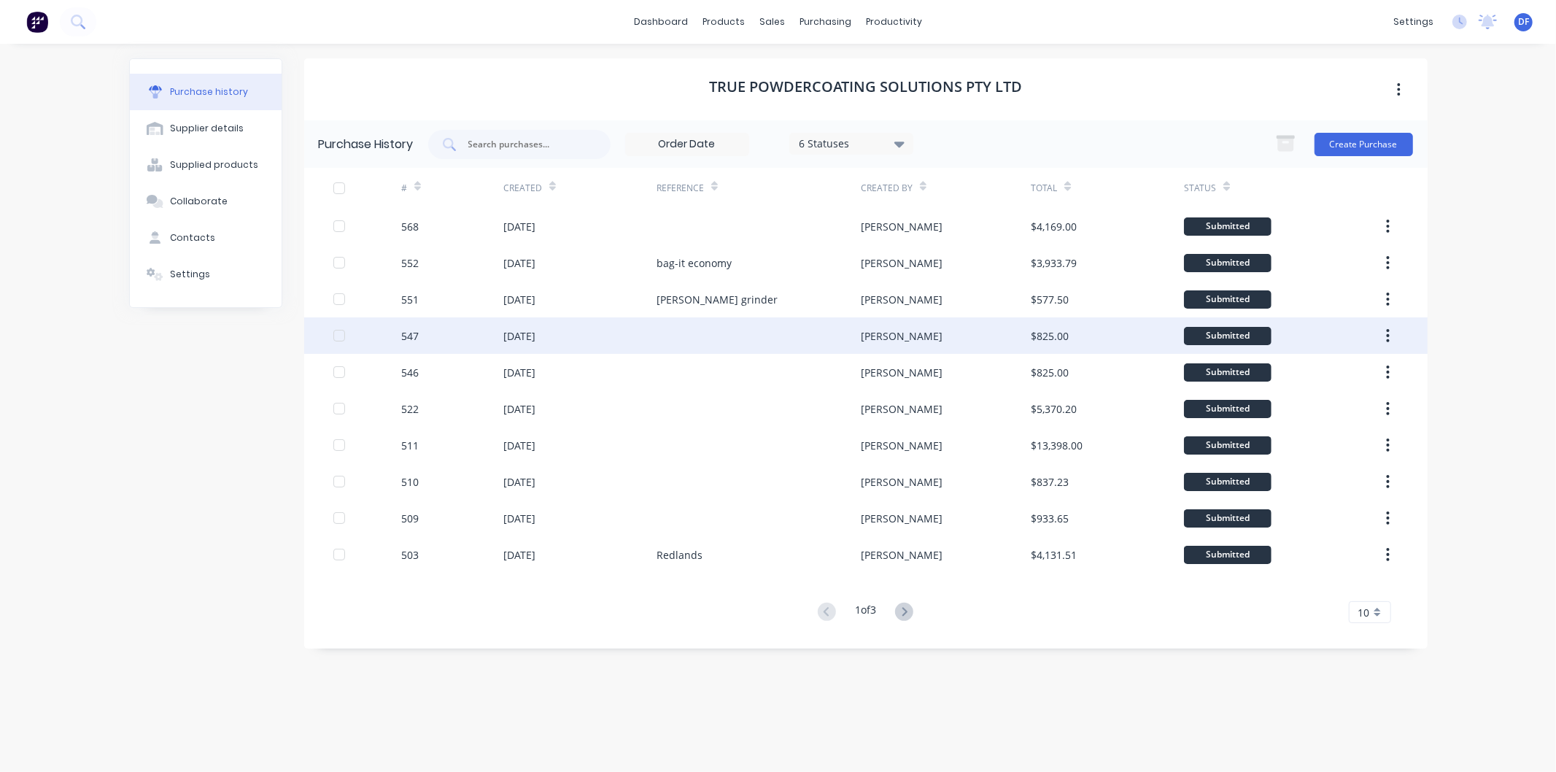
click at [776, 344] on div at bounding box center [759, 335] width 204 height 36
